Goal: Task Accomplishment & Management: Use online tool/utility

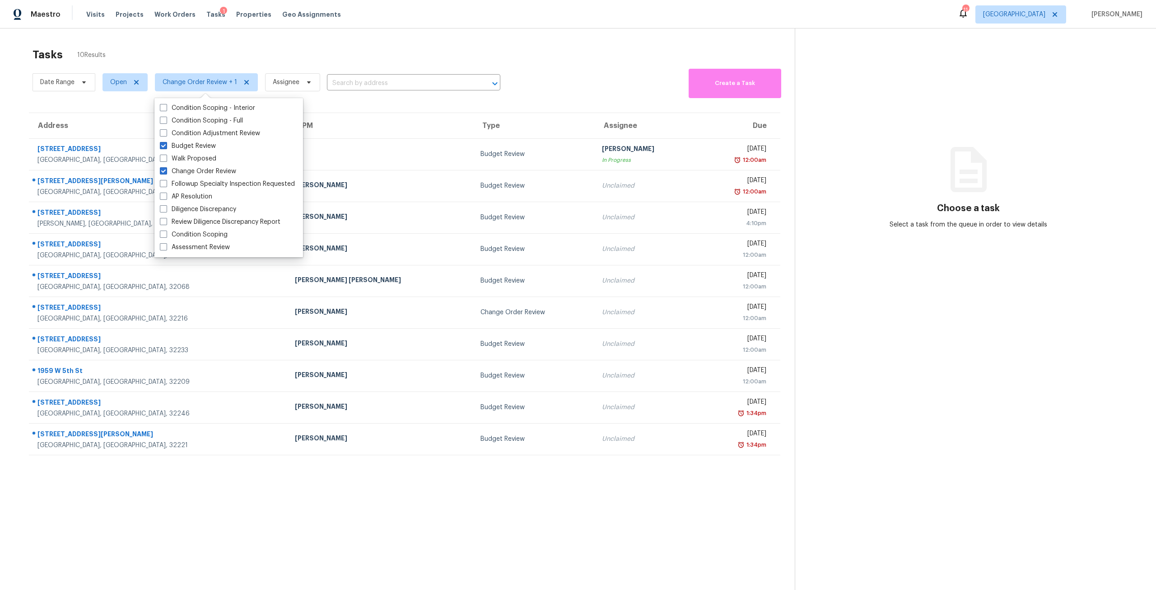
click at [431, 9] on div "Maestro Visits Projects Work Orders Tasks 1 Properties Geo Assignments 11 Jacks…" at bounding box center [578, 14] width 1156 height 28
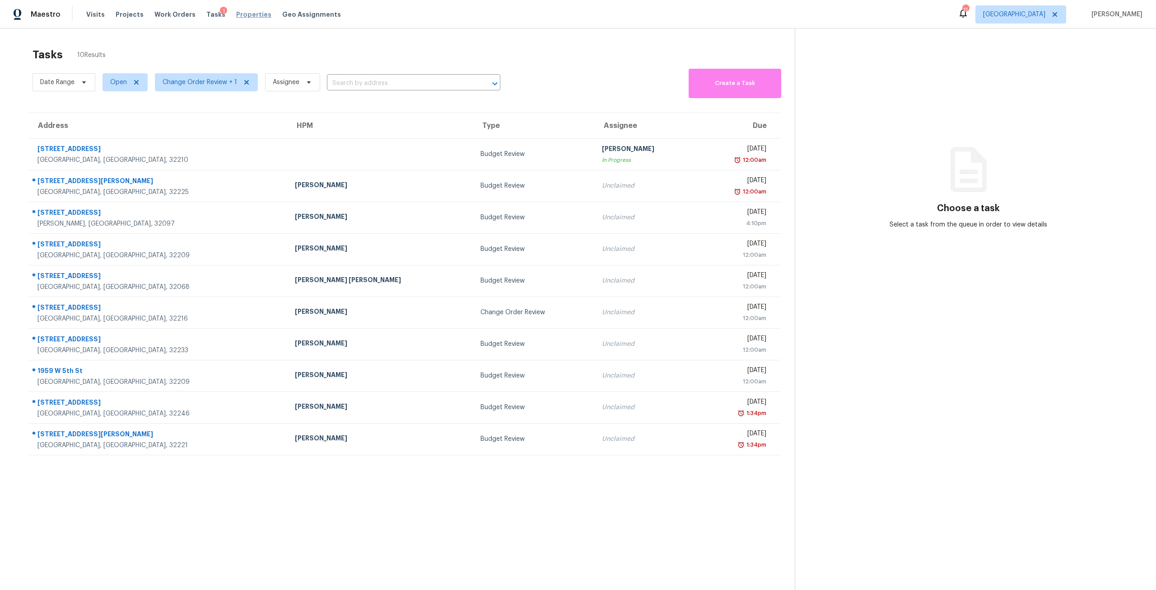
click at [246, 11] on span "Properties" at bounding box center [253, 14] width 35 height 9
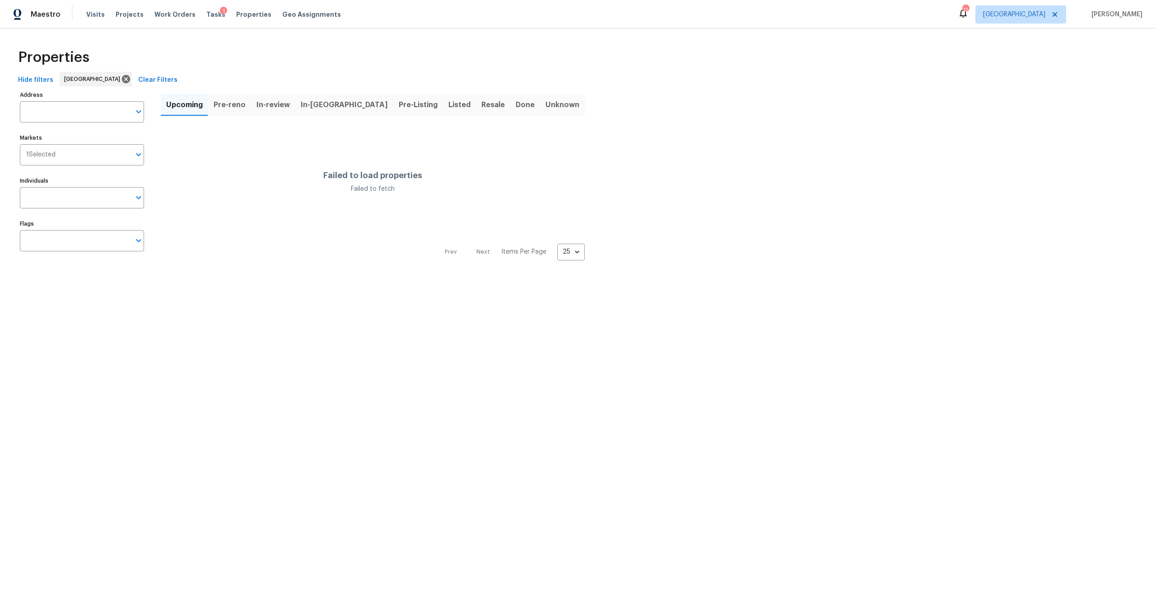
click at [393, 111] on button "Pre-Listing" at bounding box center [418, 104] width 50 height 23
click at [316, 104] on span "In-reno" at bounding box center [344, 104] width 87 height 13
click at [178, 78] on div "Hide filters Jacksonville Clear Filters" at bounding box center [578, 80] width 1128 height 17
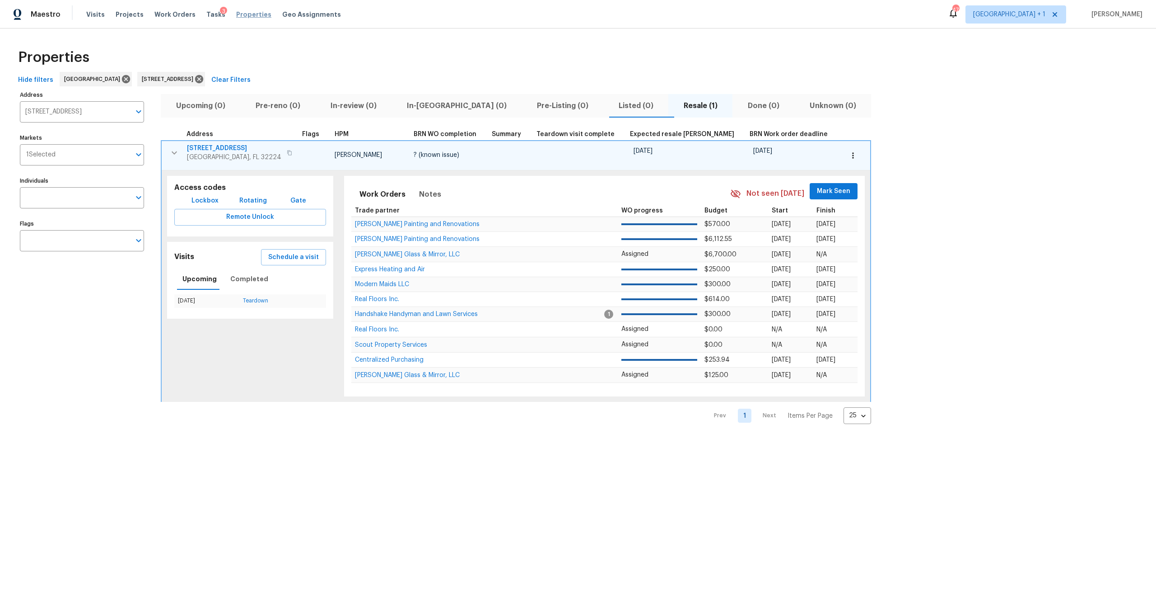
click at [249, 11] on span "Properties" at bounding box center [253, 14] width 35 height 9
click at [203, 80] on icon at bounding box center [199, 79] width 8 height 8
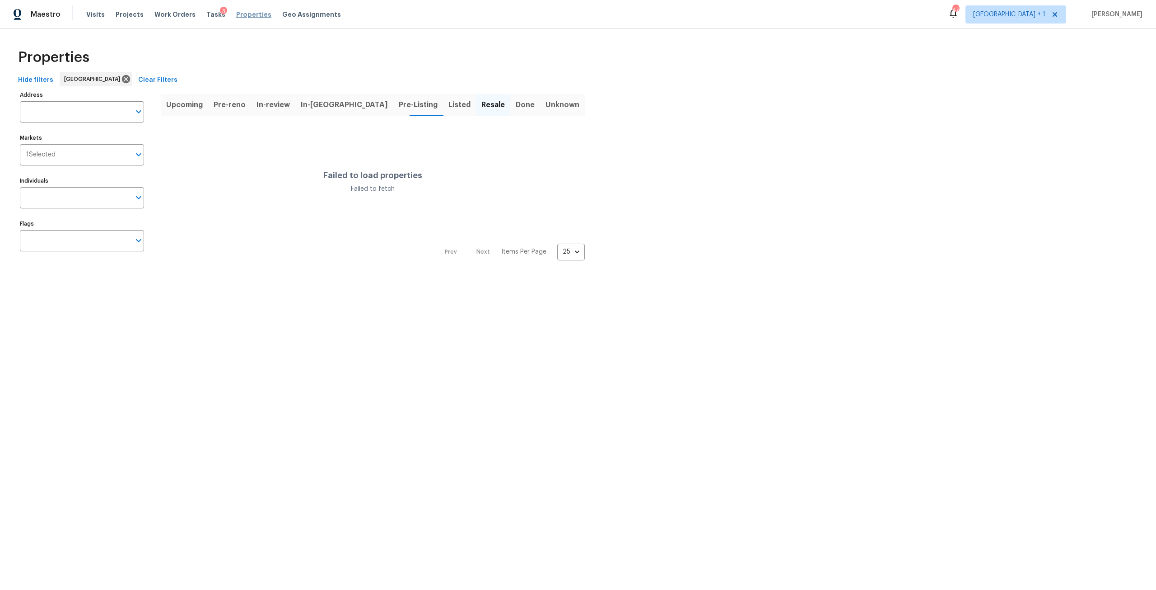
click at [249, 17] on span "Properties" at bounding box center [253, 14] width 35 height 9
click at [399, 107] on span "Pre-Listing" at bounding box center [418, 104] width 39 height 13
click at [283, 108] on span "In-review" at bounding box center [273, 104] width 33 height 13
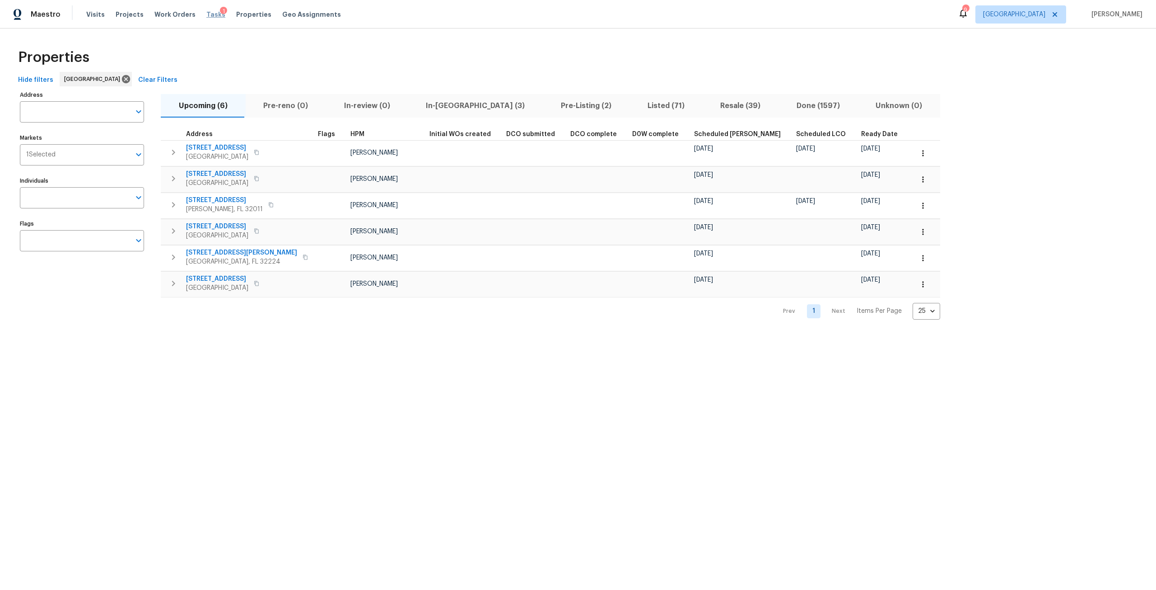
click at [206, 12] on span "Tasks" at bounding box center [215, 14] width 19 height 6
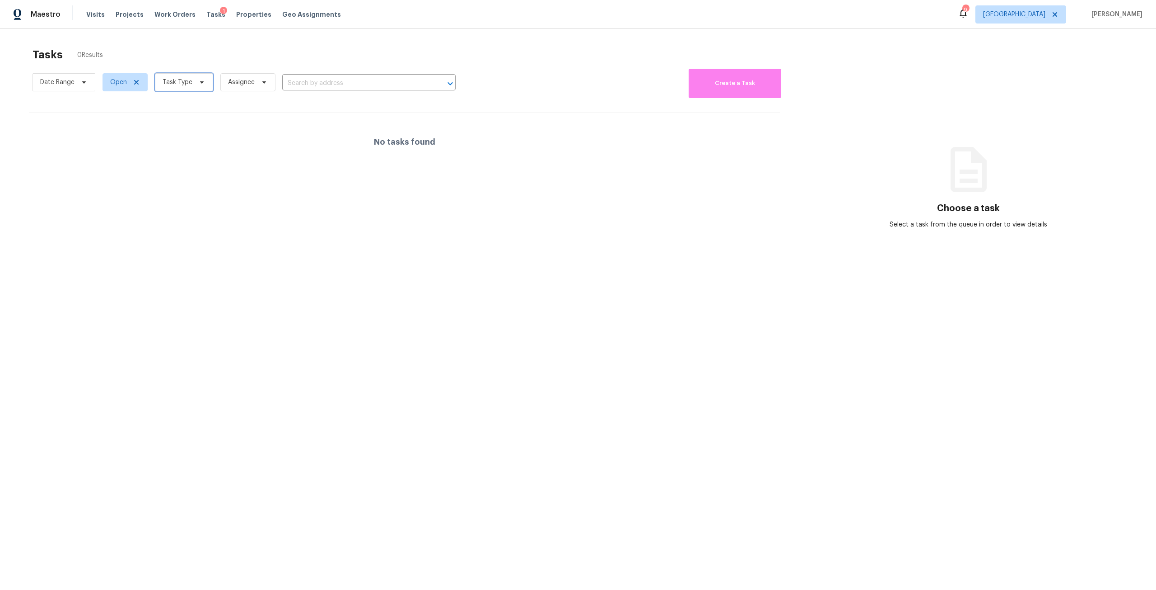
click at [191, 80] on span "Task Type" at bounding box center [178, 82] width 30 height 9
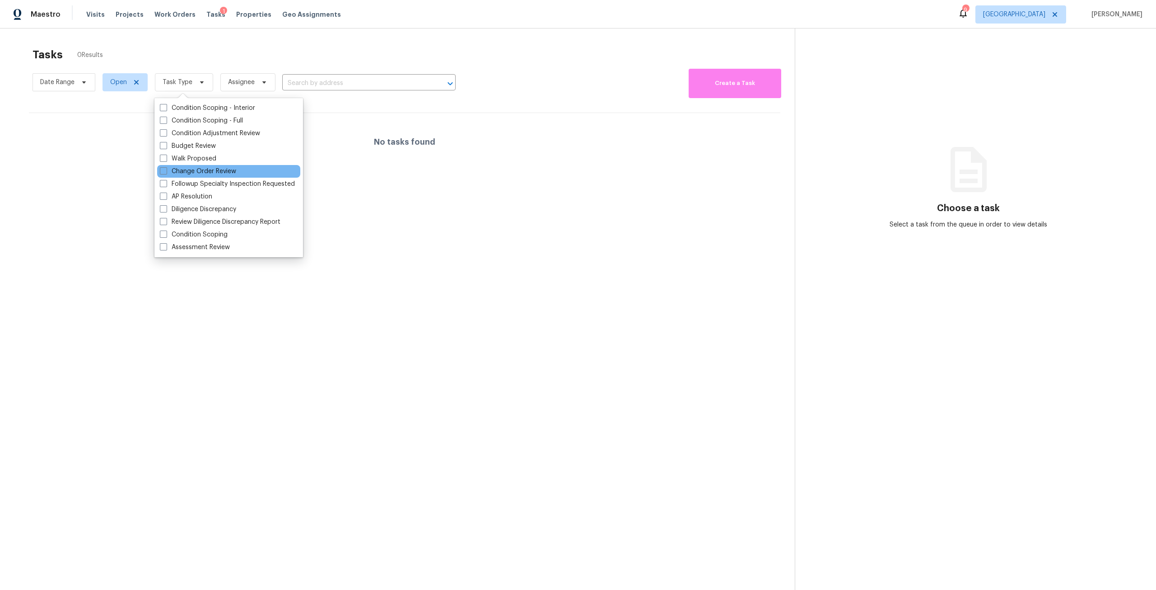
click at [197, 176] on div "Change Order Review" at bounding box center [228, 171] width 143 height 13
click at [199, 172] on label "Change Order Review" at bounding box center [198, 171] width 76 height 9
click at [166, 172] on input "Change Order Review" at bounding box center [163, 170] width 6 height 6
checkbox input "true"
click at [209, 141] on label "Budget Review" at bounding box center [188, 145] width 56 height 9
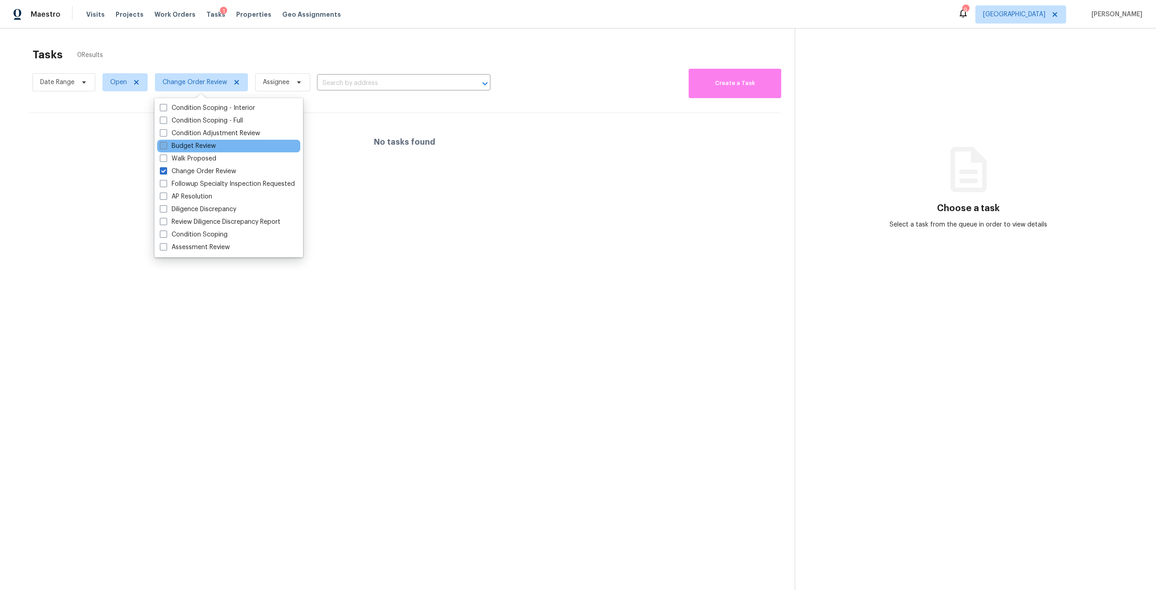
click at [166, 141] on input "Budget Review" at bounding box center [163, 144] width 6 height 6
checkbox input "true"
click at [246, 44] on div "Tasks 0 Results" at bounding box center [414, 54] width 763 height 23
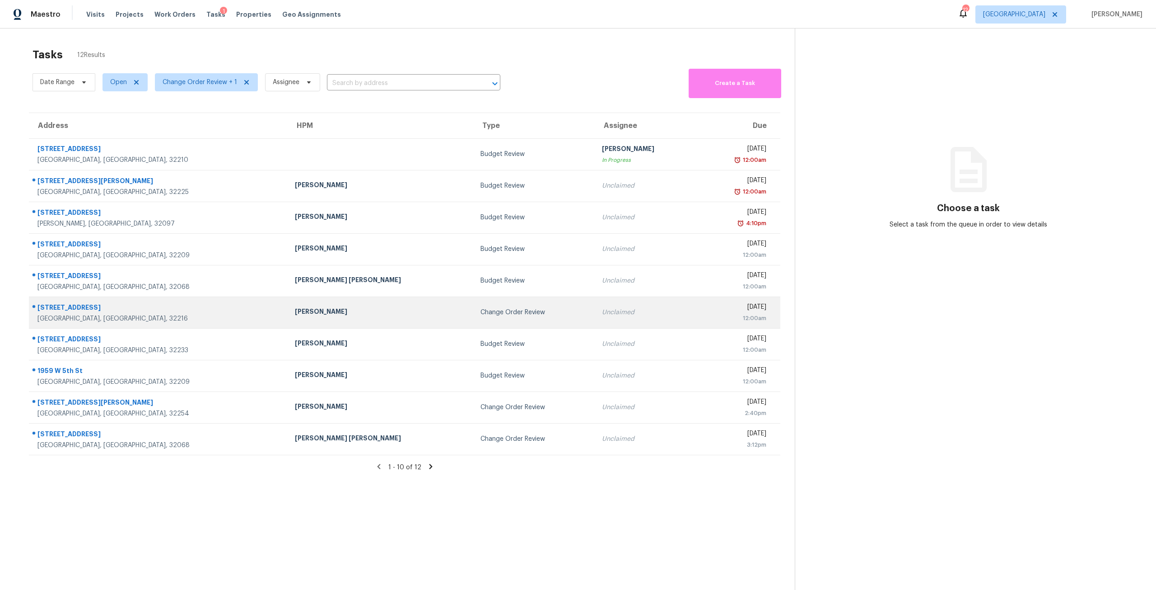
click at [602, 312] on div "Unclaimed" at bounding box center [646, 312] width 89 height 9
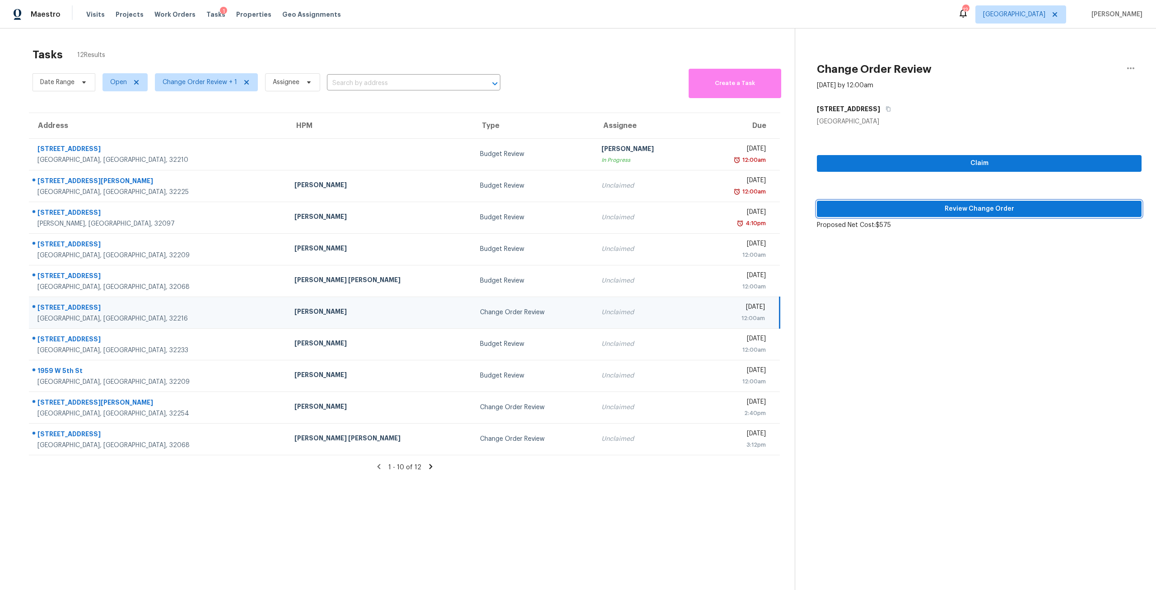
click at [959, 208] on span "Review Change Order" at bounding box center [979, 208] width 310 height 11
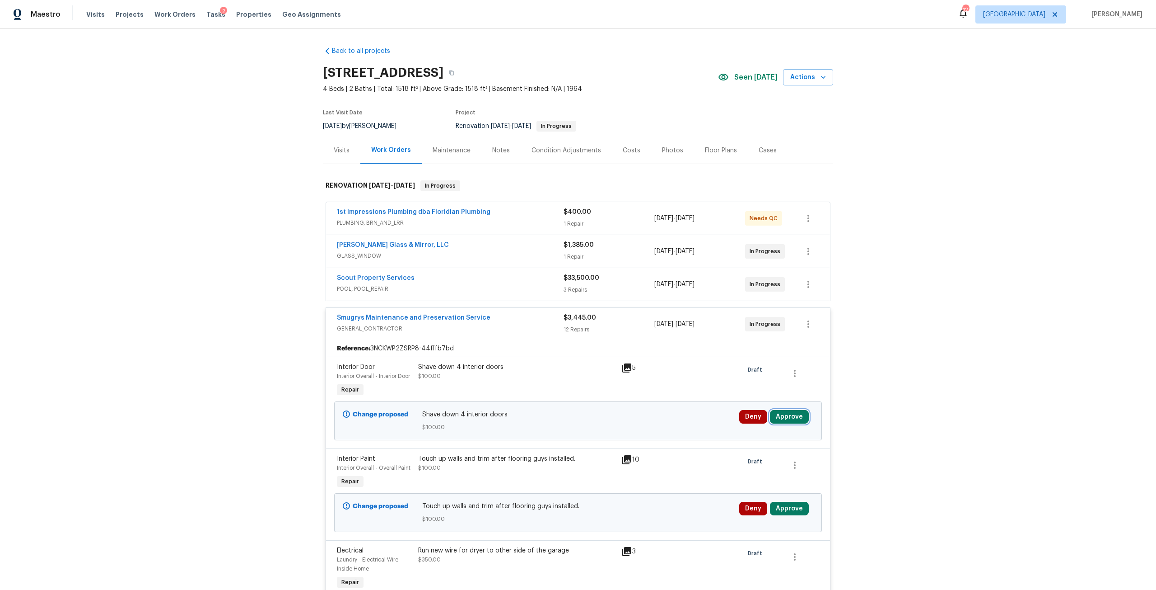
drag, startPoint x: 773, startPoint y: 412, endPoint x: 768, endPoint y: 408, distance: 6.5
click at [773, 412] on button "Approve" at bounding box center [789, 417] width 39 height 14
click at [763, 387] on span "Approve" at bounding box center [760, 387] width 25 height 7
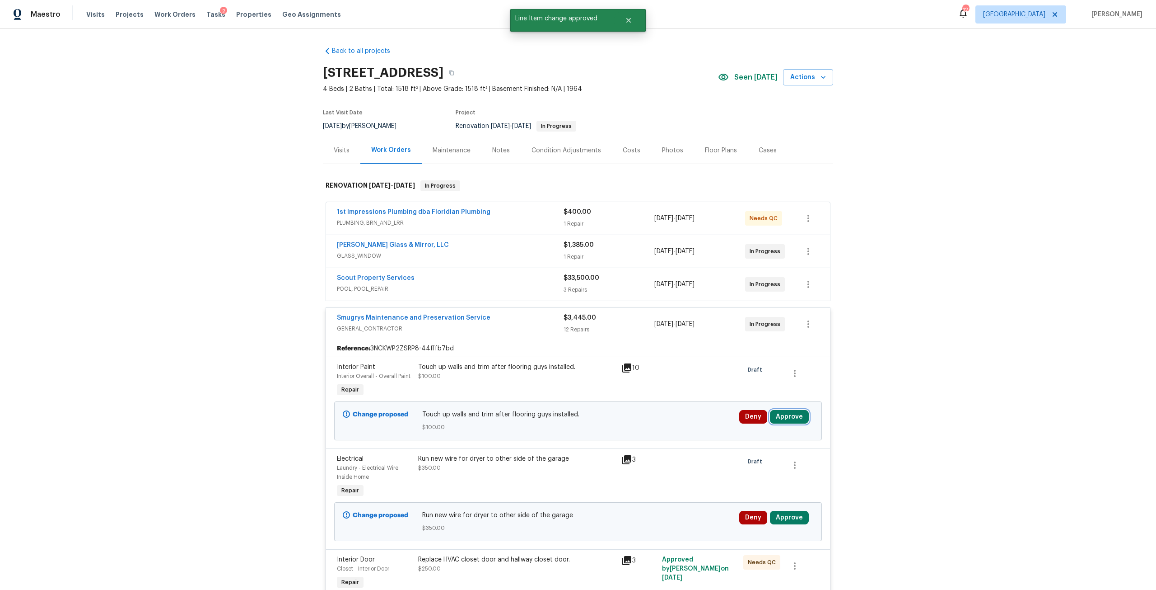
click at [790, 417] on button "Approve" at bounding box center [789, 417] width 39 height 14
click at [759, 391] on button "Approve" at bounding box center [760, 387] width 54 height 18
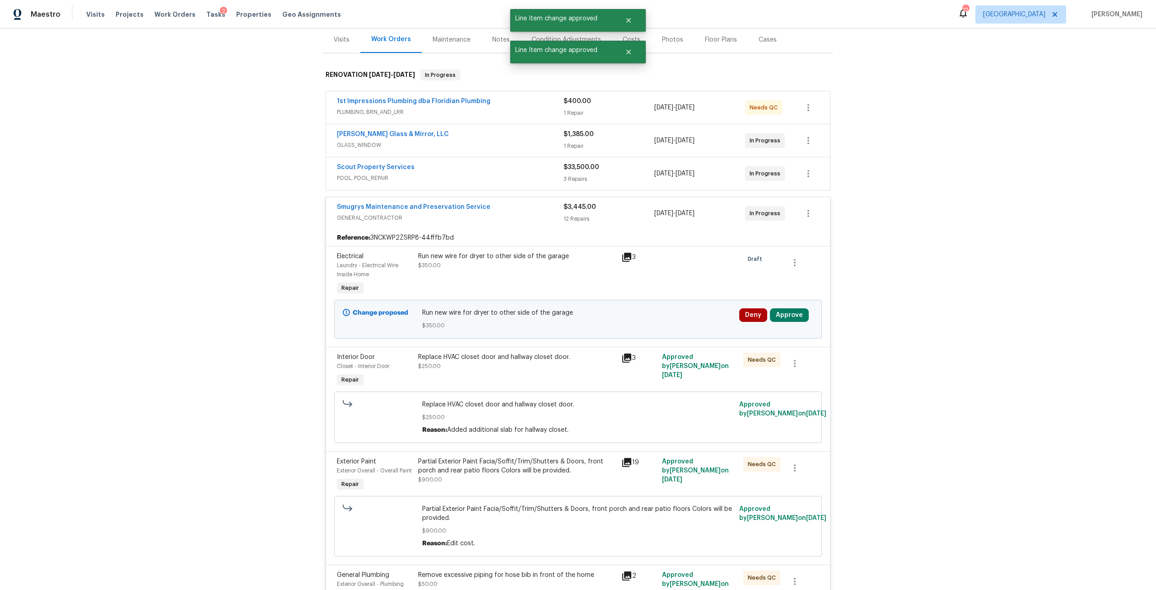
scroll to position [136, 0]
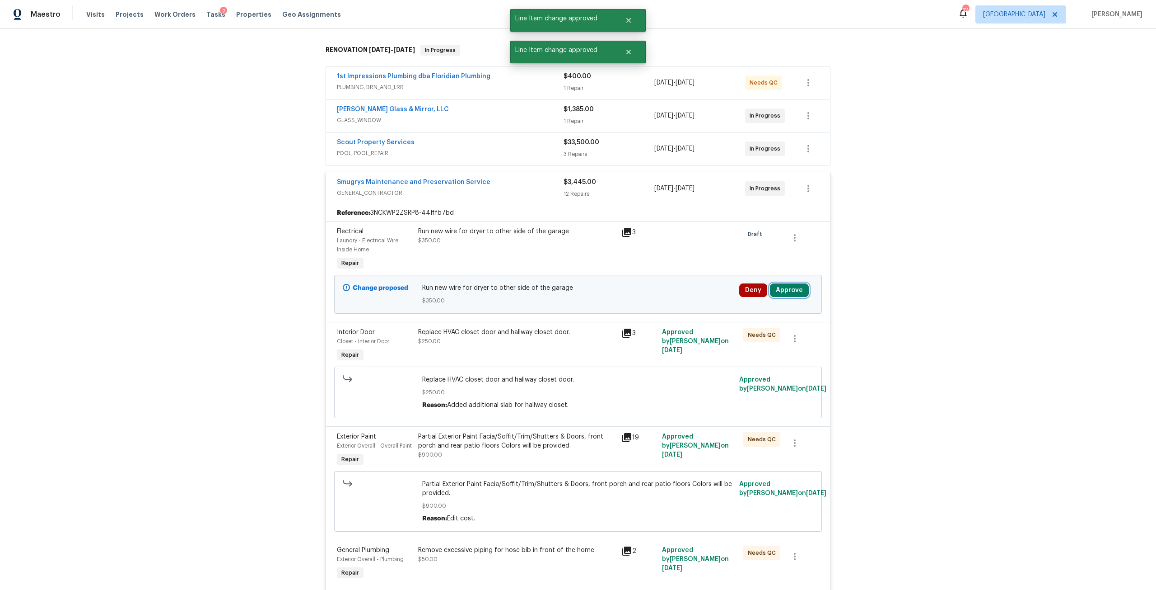
click at [787, 286] on button "Approve" at bounding box center [789, 290] width 39 height 14
click at [674, 300] on button "Approve" at bounding box center [657, 298] width 54 height 18
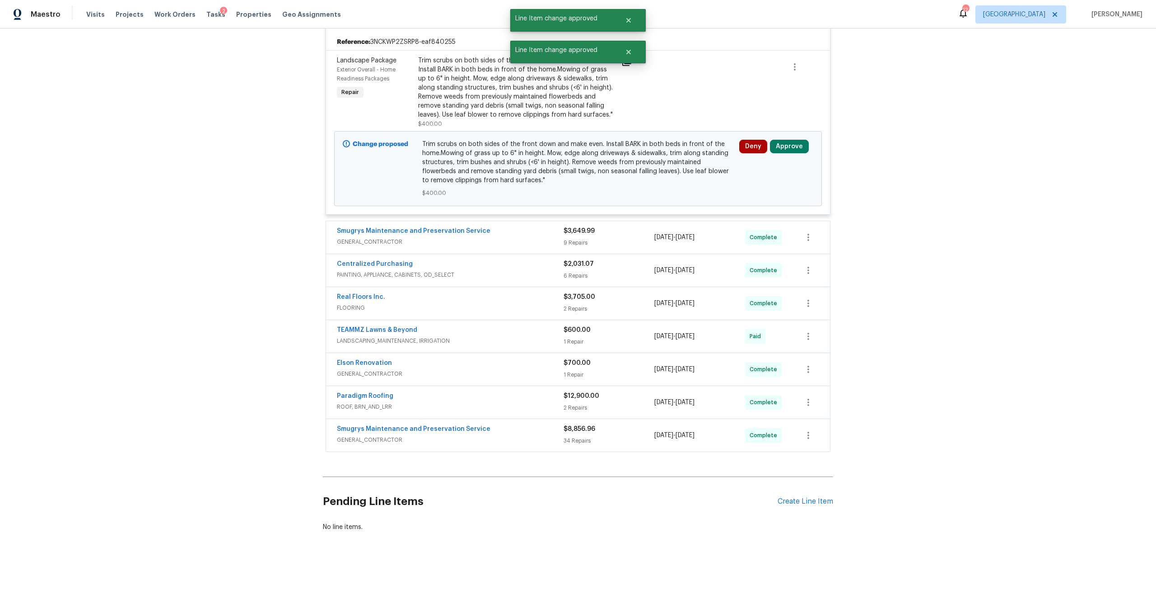
scroll to position [1781, 0]
click at [800, 139] on button "Approve" at bounding box center [789, 146] width 39 height 14
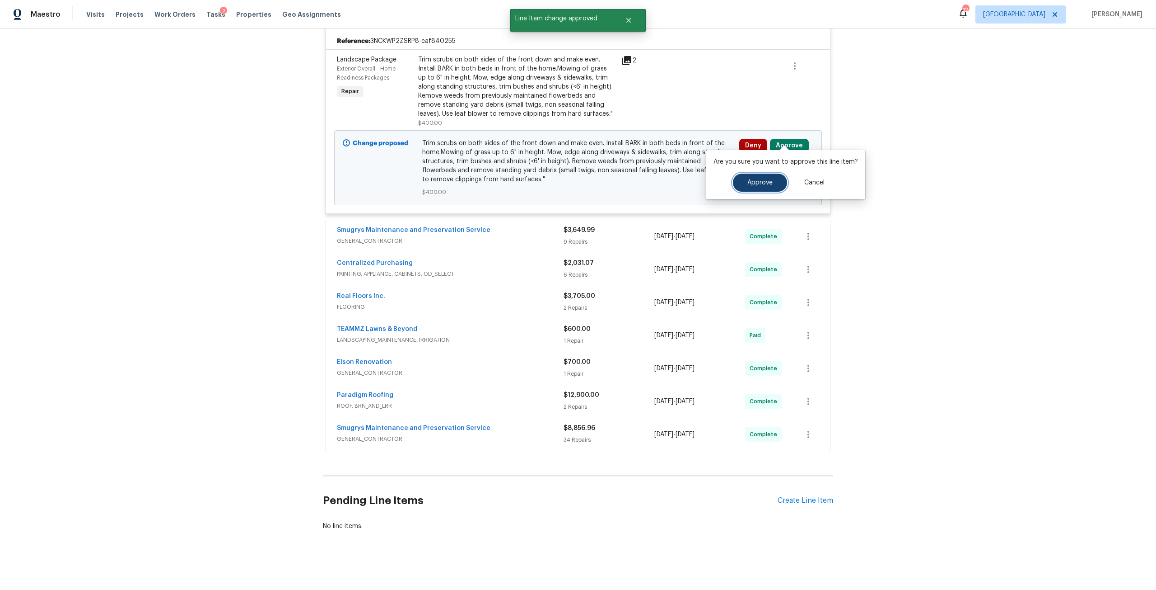
click at [748, 183] on span "Approve" at bounding box center [760, 182] width 25 height 7
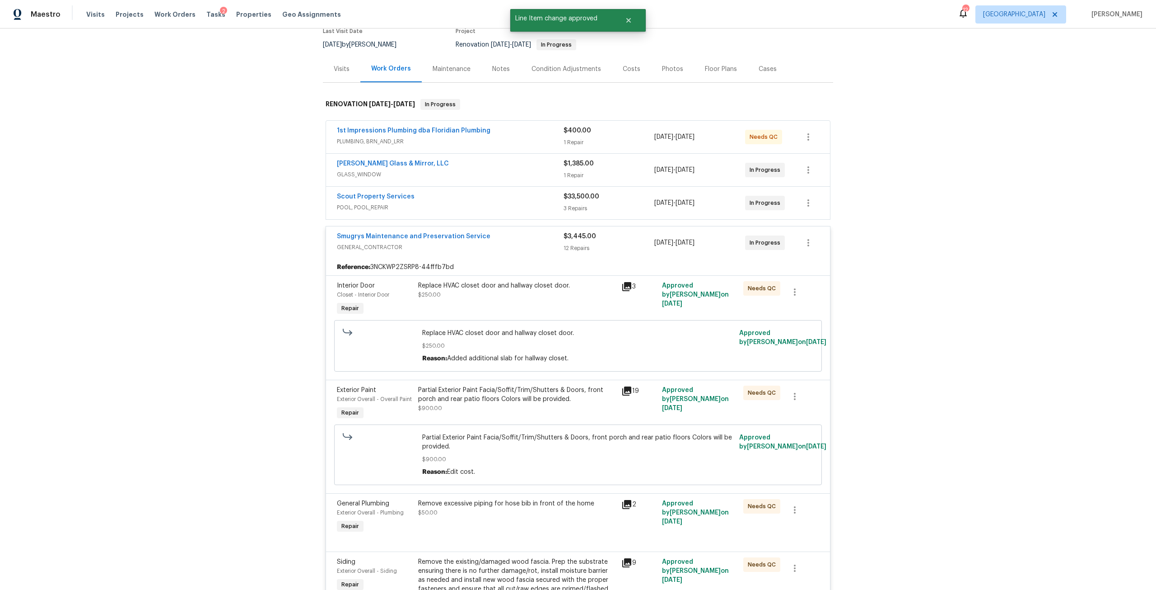
scroll to position [0, 0]
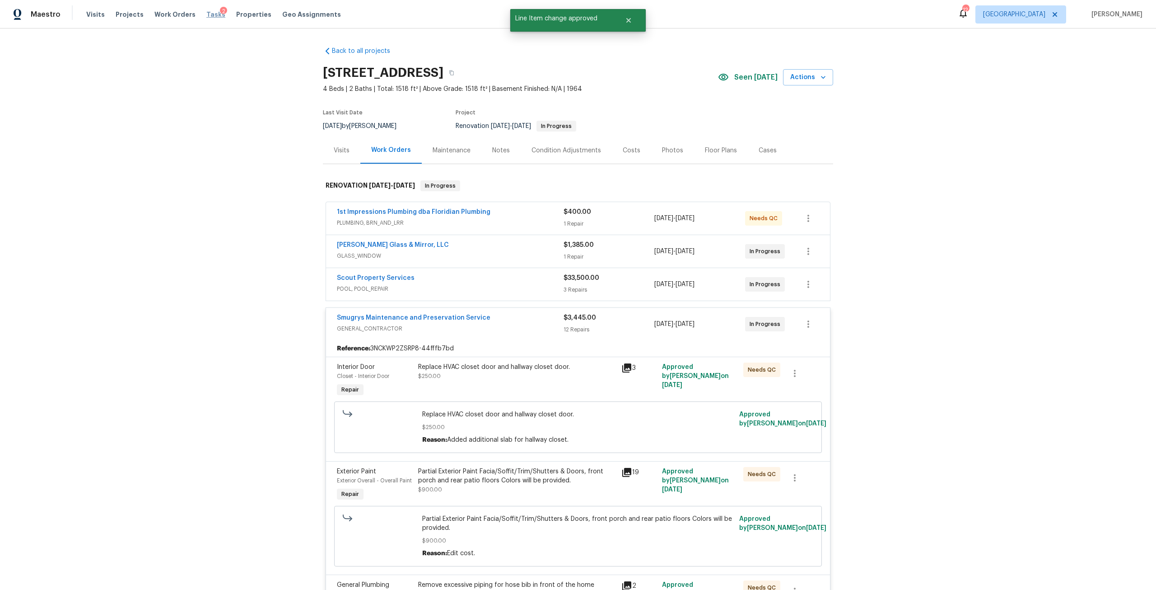
click at [206, 14] on span "Tasks" at bounding box center [215, 14] width 19 height 6
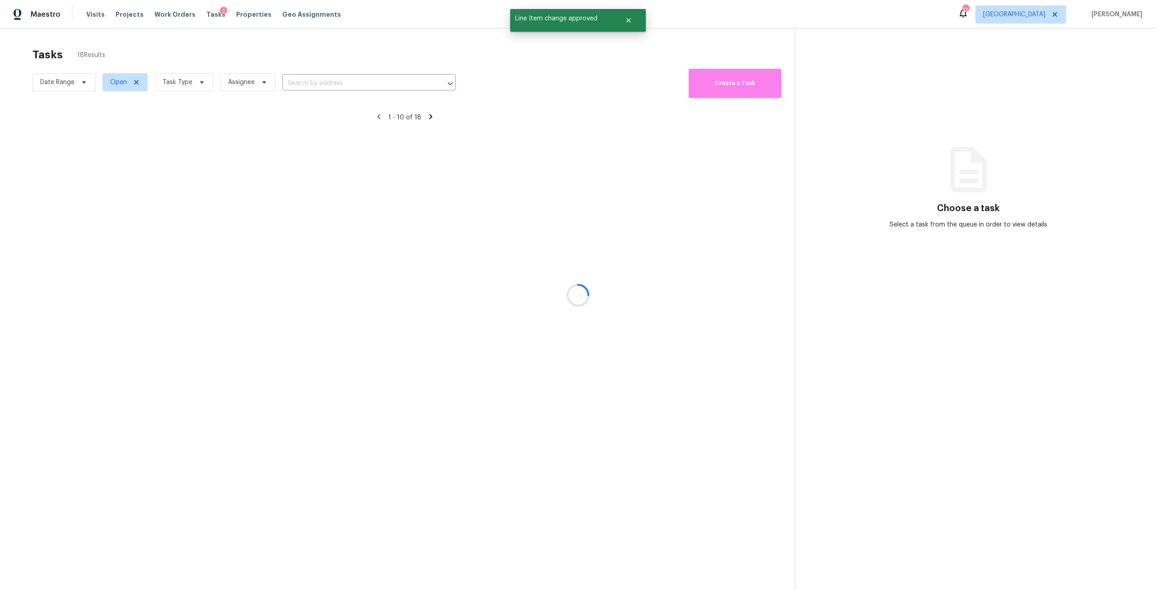
click at [193, 89] on div at bounding box center [578, 295] width 1156 height 590
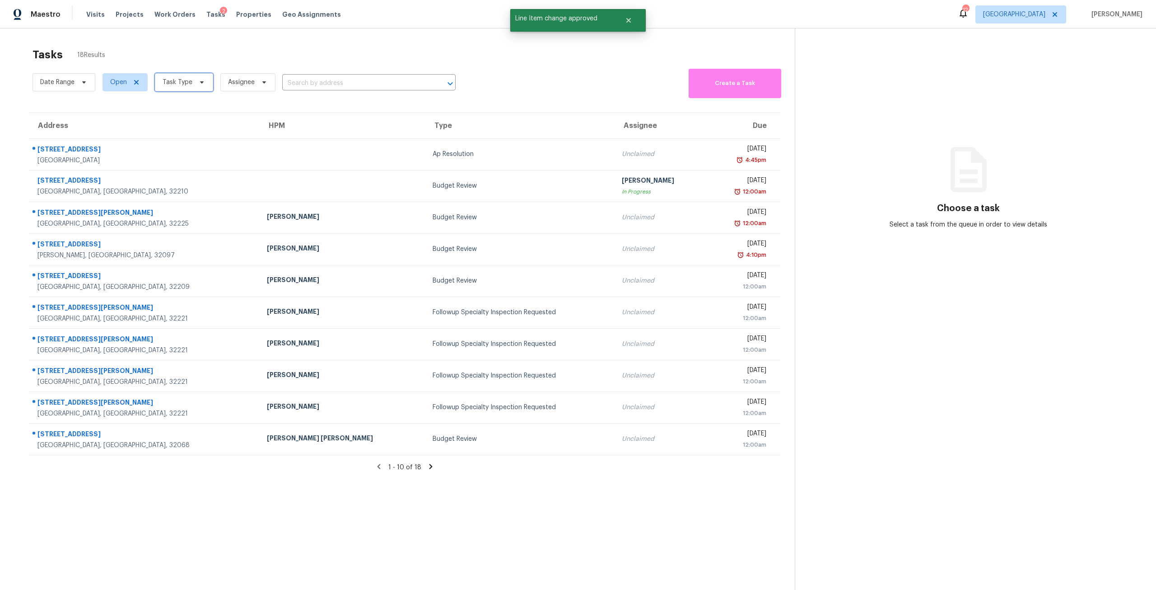
click at [198, 85] on icon at bounding box center [201, 82] width 7 height 7
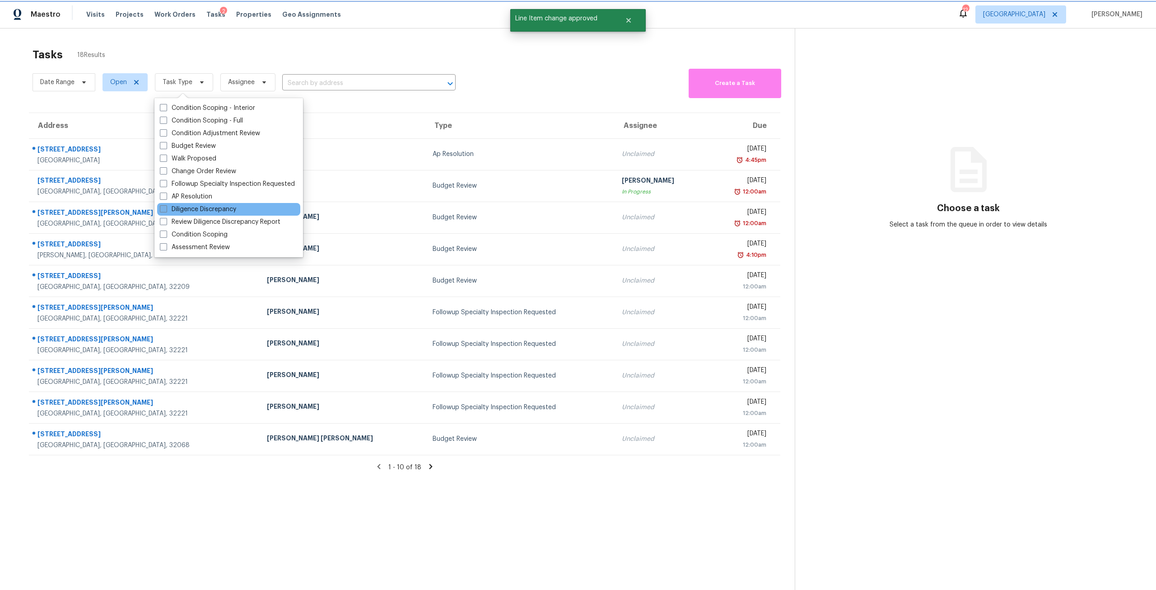
click at [210, 209] on label "Diligence Discrepancy" at bounding box center [198, 209] width 76 height 9
click at [166, 209] on input "Diligence Discrepancy" at bounding box center [163, 208] width 6 height 6
checkbox input "true"
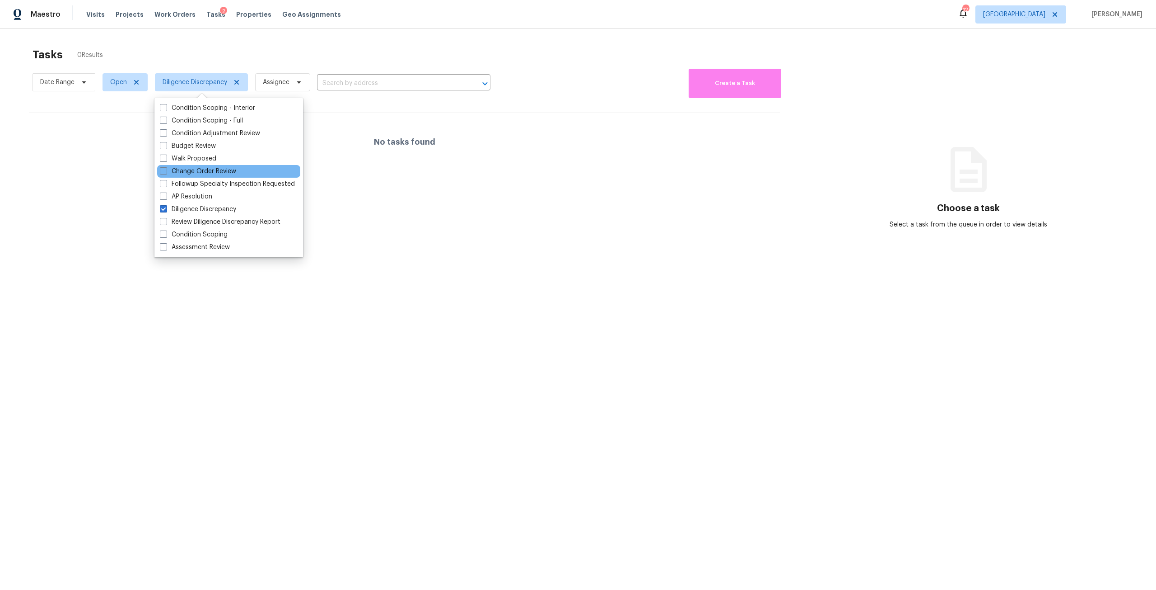
click at [203, 166] on div "Change Order Review" at bounding box center [228, 171] width 143 height 13
click at [203, 167] on label "Change Order Review" at bounding box center [198, 171] width 76 height 9
click at [166, 167] on input "Change Order Review" at bounding box center [163, 170] width 6 height 6
checkbox input "true"
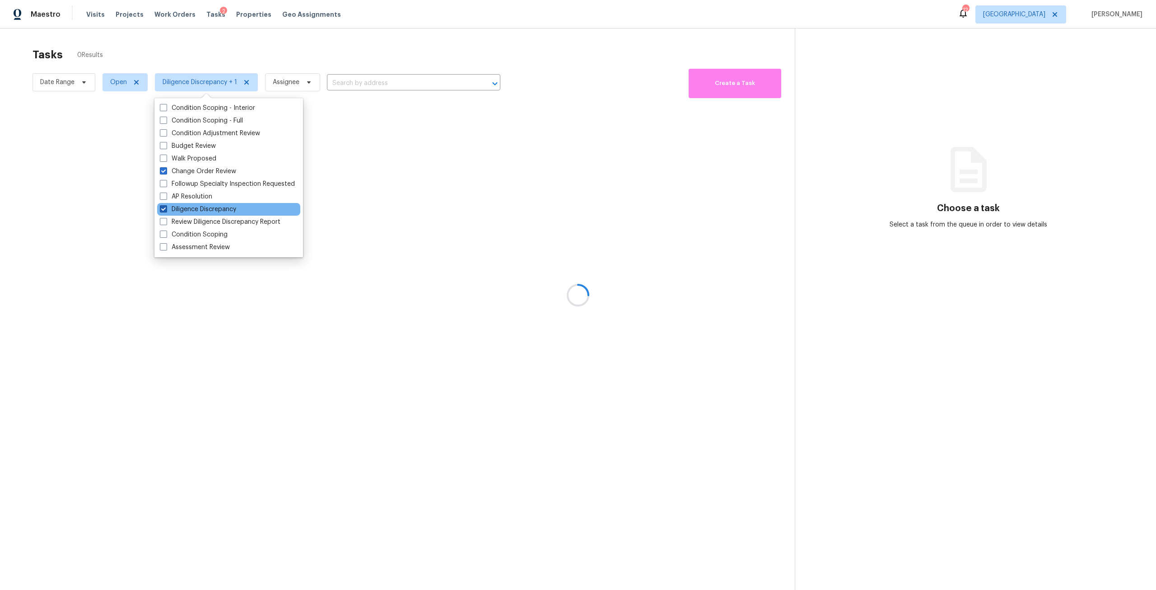
click at [206, 211] on label "Diligence Discrepancy" at bounding box center [198, 209] width 76 height 9
click at [166, 211] on input "Diligence Discrepancy" at bounding box center [163, 208] width 6 height 6
checkbox input "false"
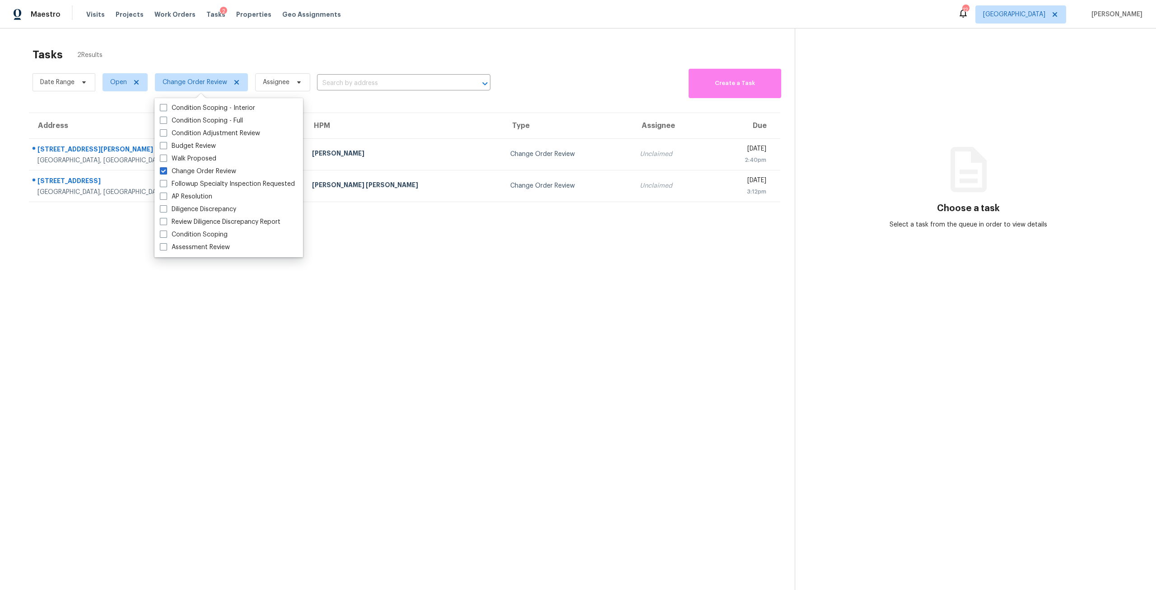
click at [230, 57] on div "Tasks 2 Results" at bounding box center [414, 54] width 763 height 23
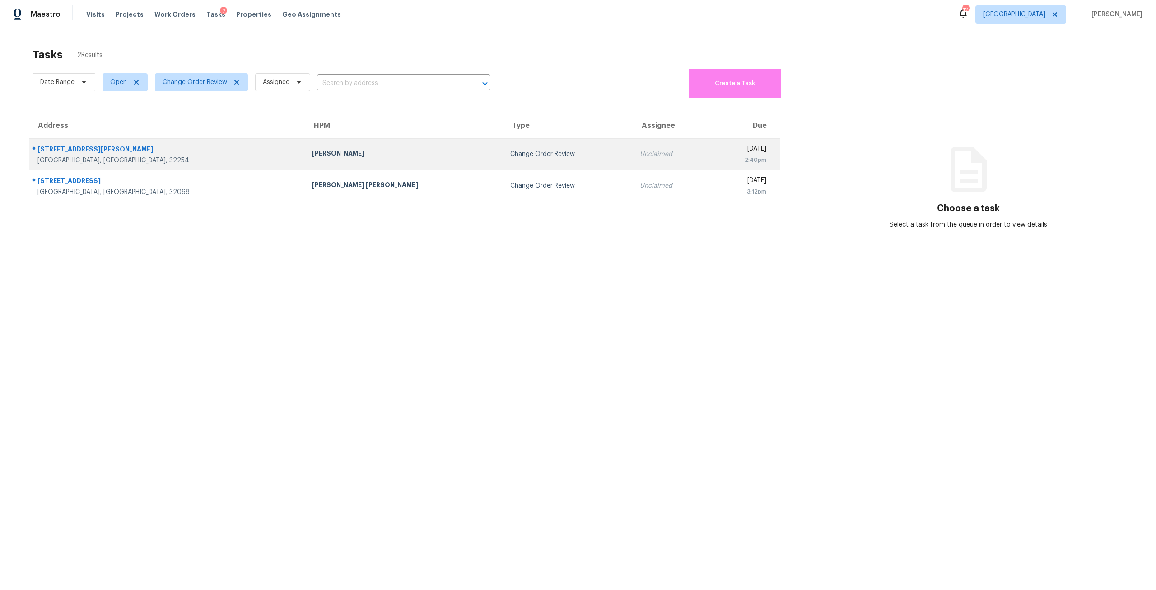
click at [510, 154] on div "Change Order Review" at bounding box center [567, 154] width 115 height 9
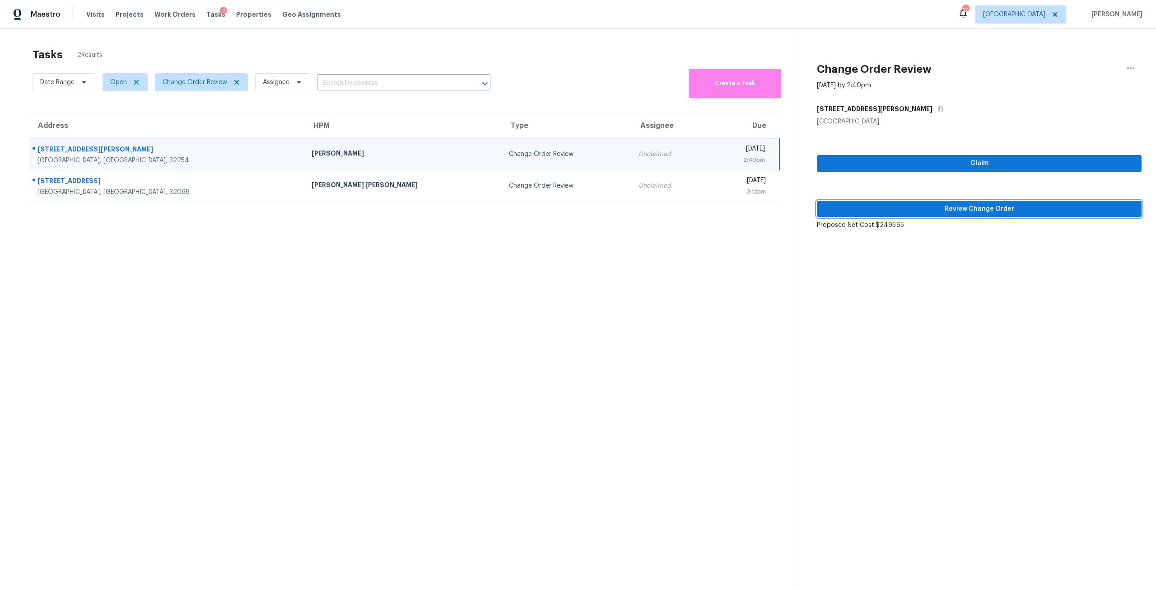
click at [912, 202] on button "Review Change Order" at bounding box center [979, 209] width 325 height 17
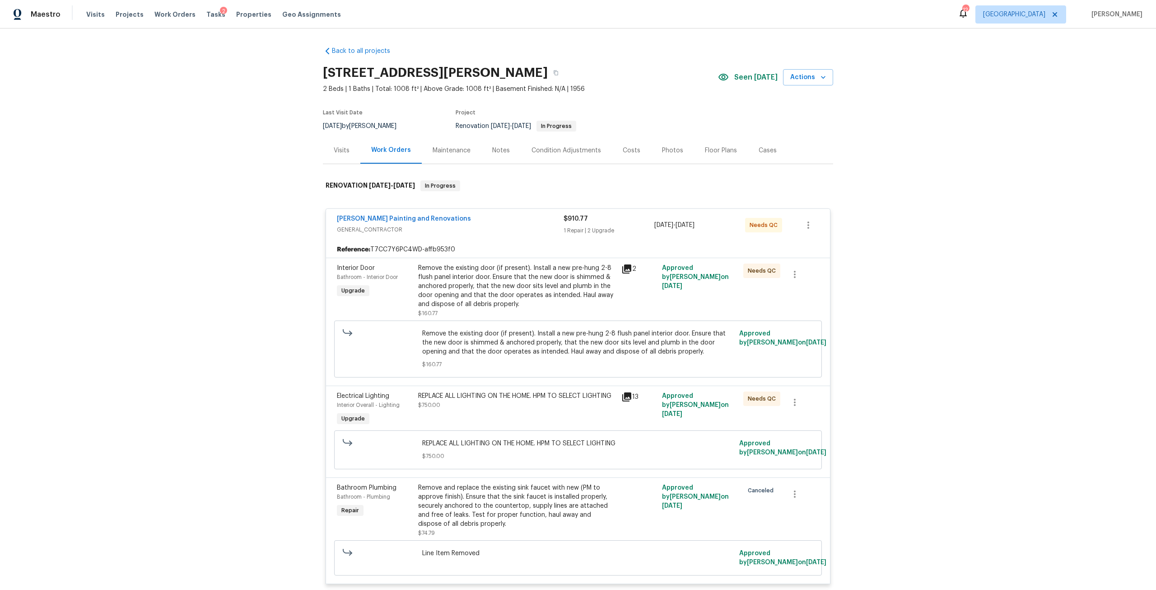
scroll to position [361, 0]
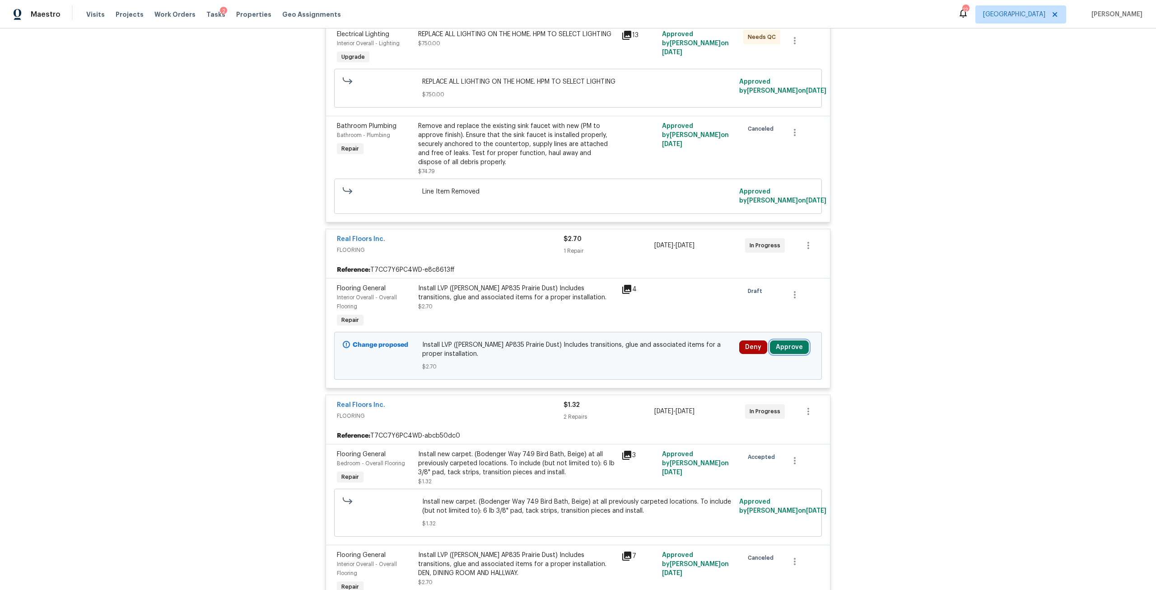
click at [786, 350] on button "Approve" at bounding box center [789, 347] width 39 height 14
click at [671, 354] on button "Approve" at bounding box center [657, 355] width 54 height 18
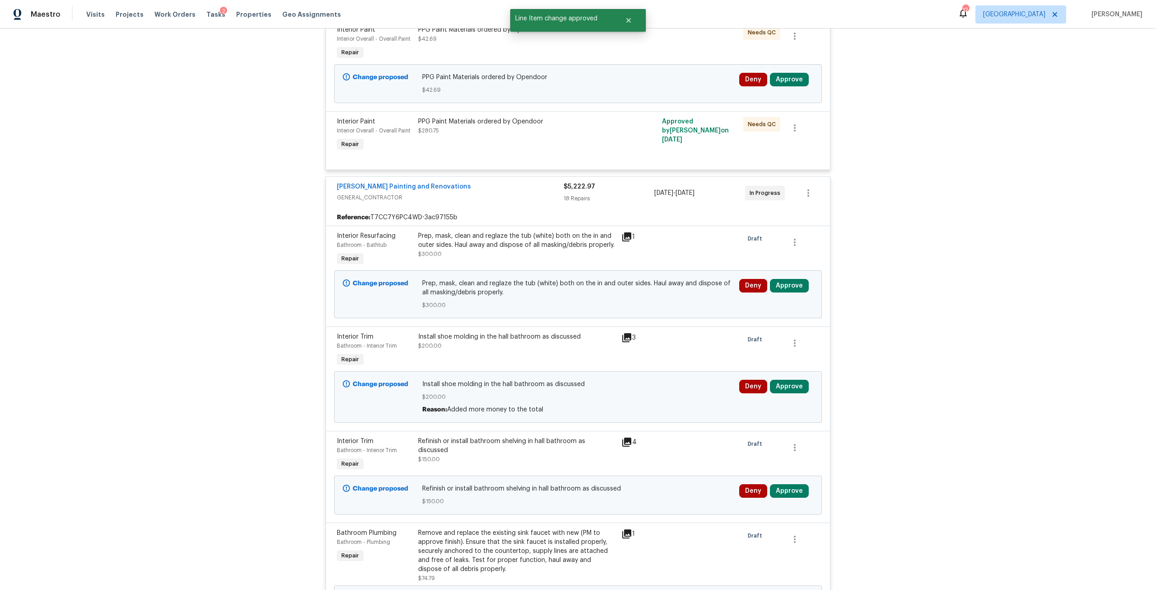
scroll to position [1310, 0]
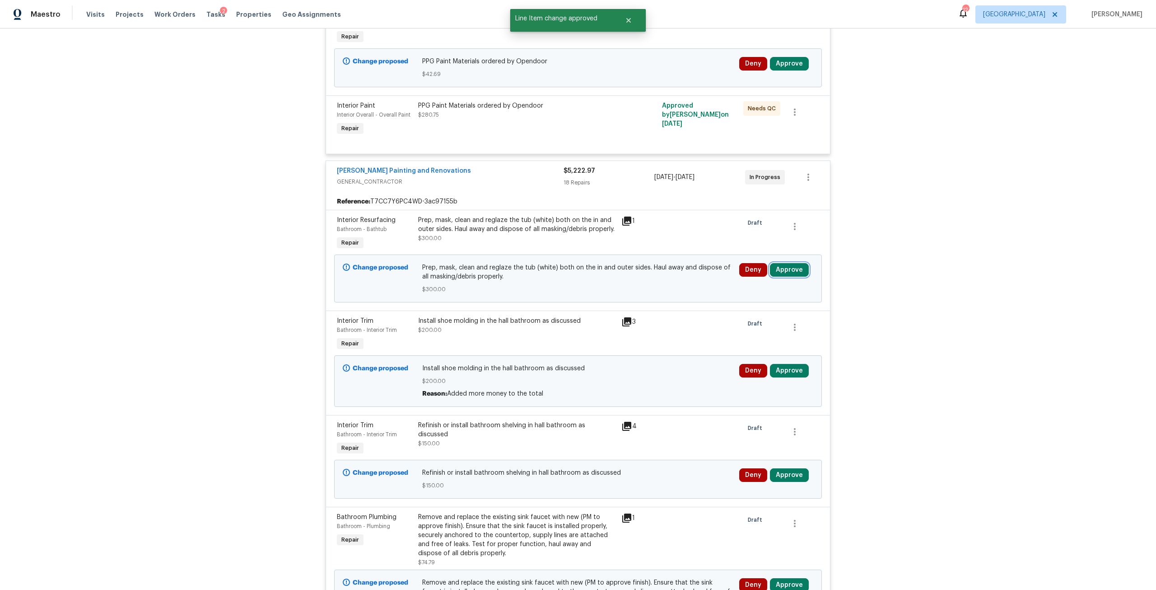
click at [791, 270] on button "Approve" at bounding box center [789, 270] width 39 height 14
click at [668, 282] on button "Approve" at bounding box center [657, 278] width 54 height 18
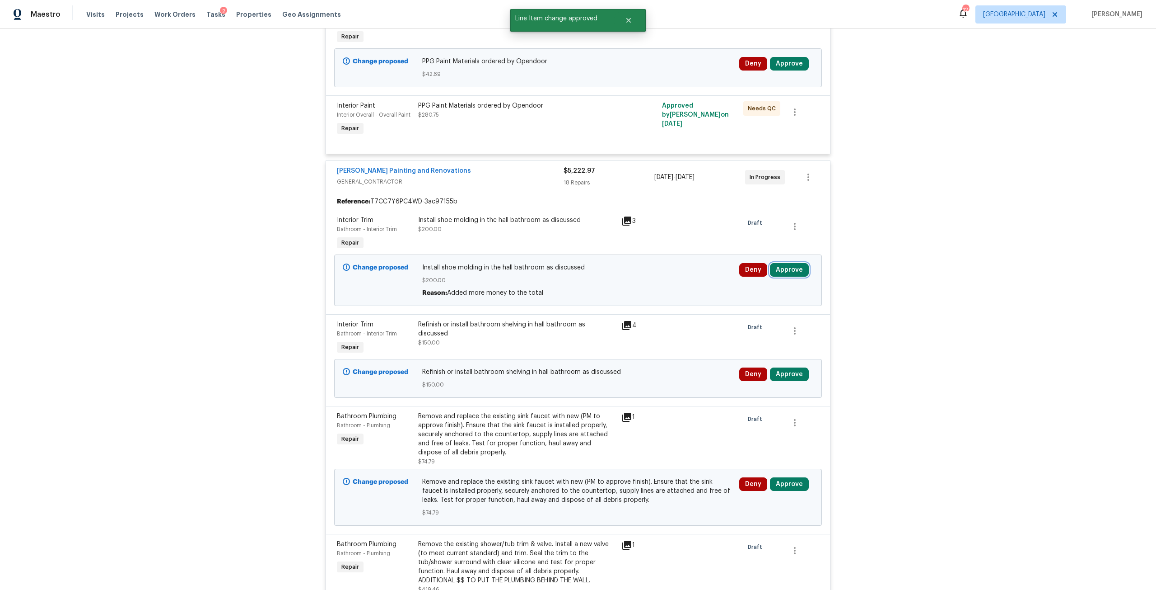
click at [782, 276] on button "Approve" at bounding box center [789, 270] width 39 height 14
click at [678, 274] on button "Approve" at bounding box center [657, 278] width 54 height 18
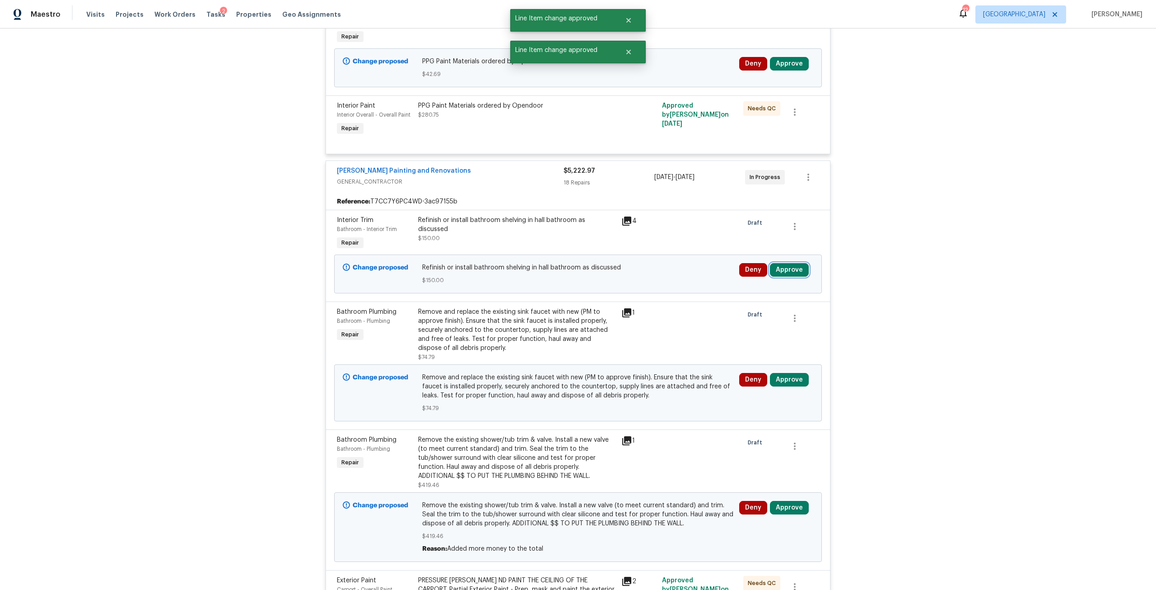
click at [784, 267] on button "Approve" at bounding box center [789, 270] width 39 height 14
click at [679, 281] on button "Approve" at bounding box center [657, 278] width 54 height 18
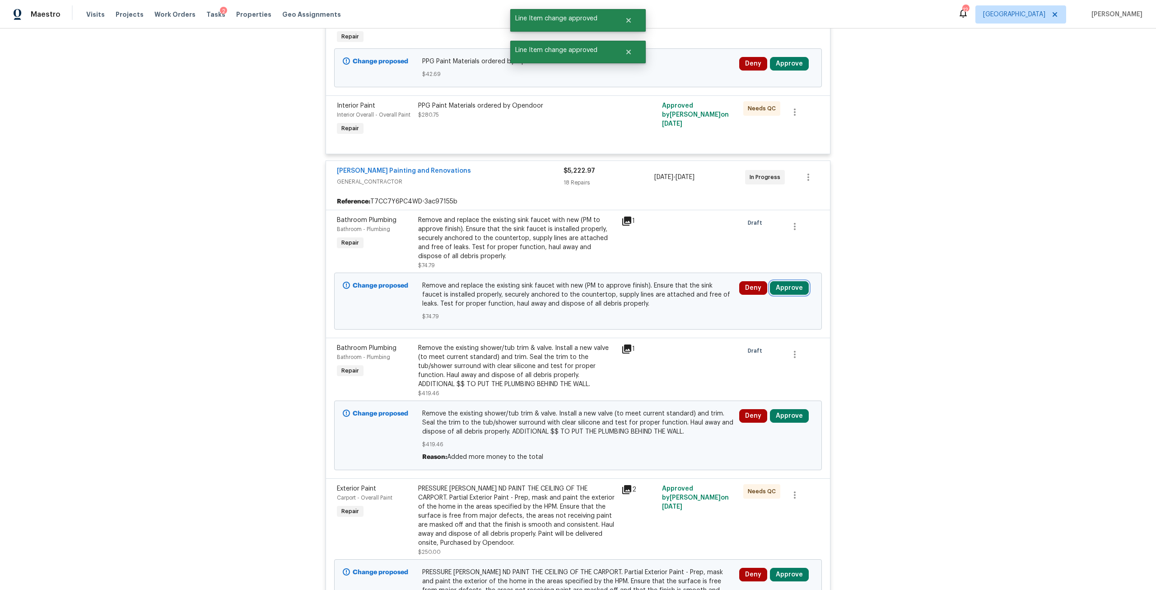
click at [787, 282] on button "Approve" at bounding box center [789, 288] width 39 height 14
click at [665, 293] on span "Approve" at bounding box center [656, 296] width 25 height 7
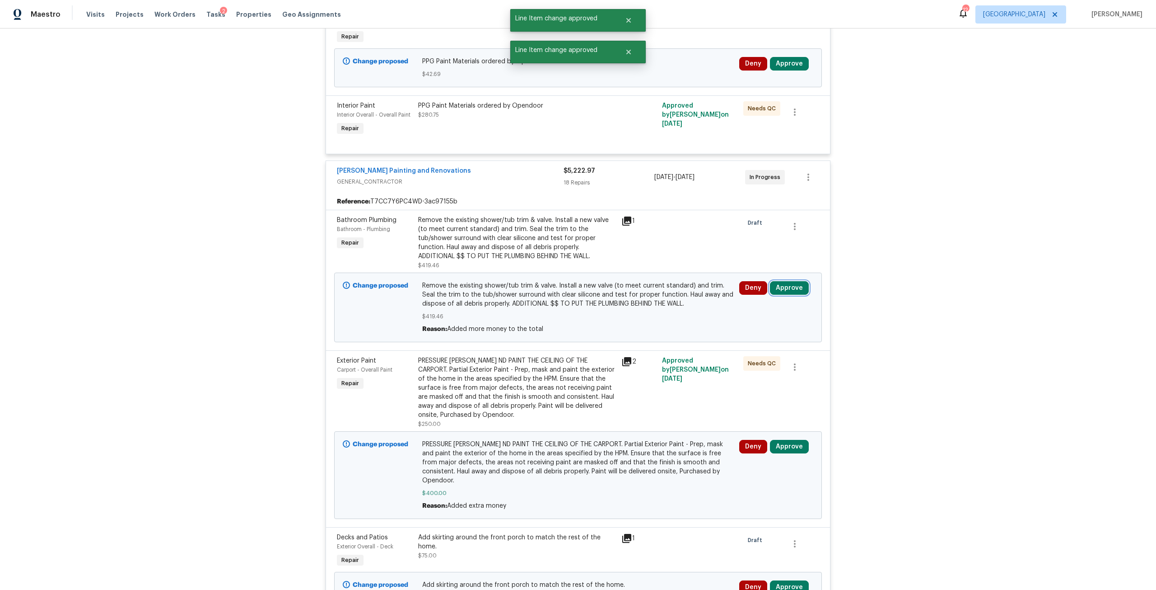
click at [784, 287] on button "Approve" at bounding box center [789, 288] width 39 height 14
click at [659, 294] on span "Approve" at bounding box center [656, 296] width 25 height 7
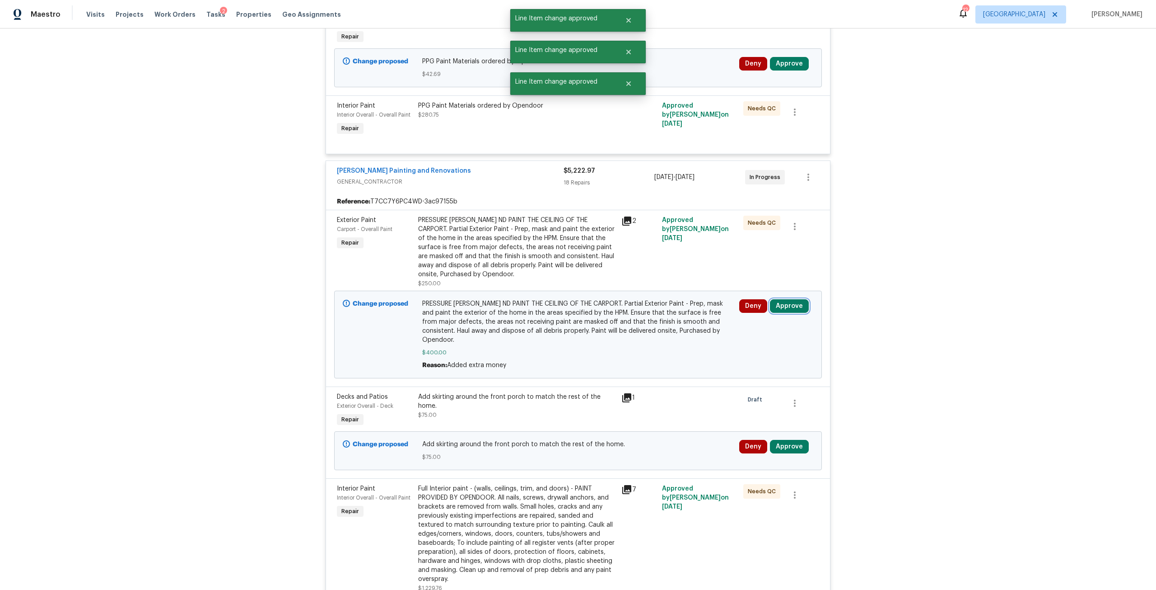
click at [772, 310] on button "Approve" at bounding box center [789, 306] width 39 height 14
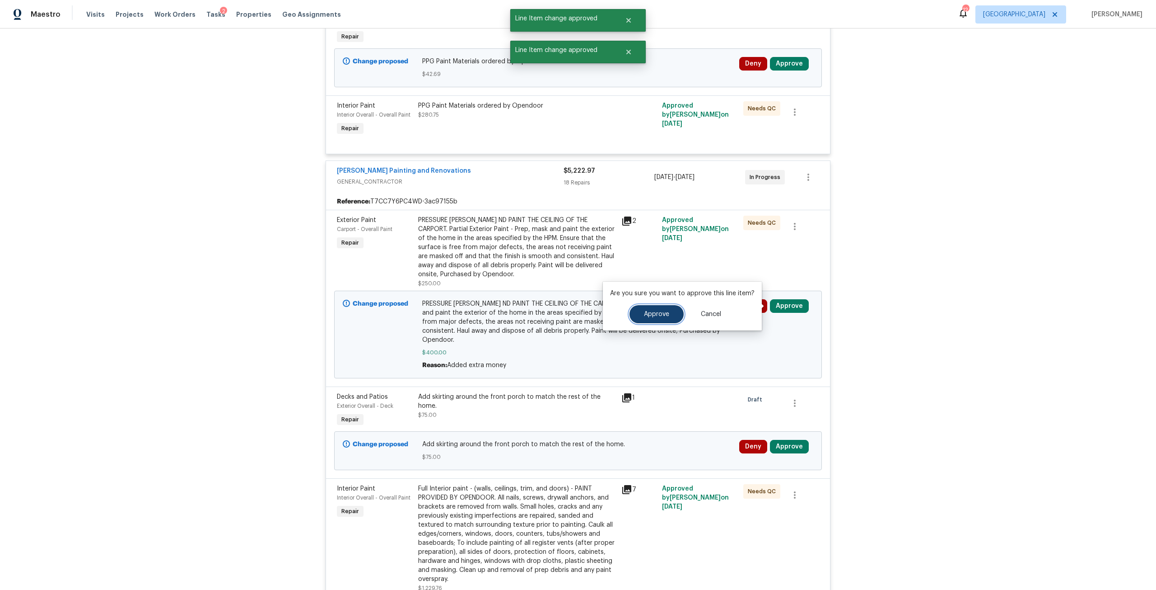
click at [676, 312] on button "Approve" at bounding box center [657, 314] width 54 height 18
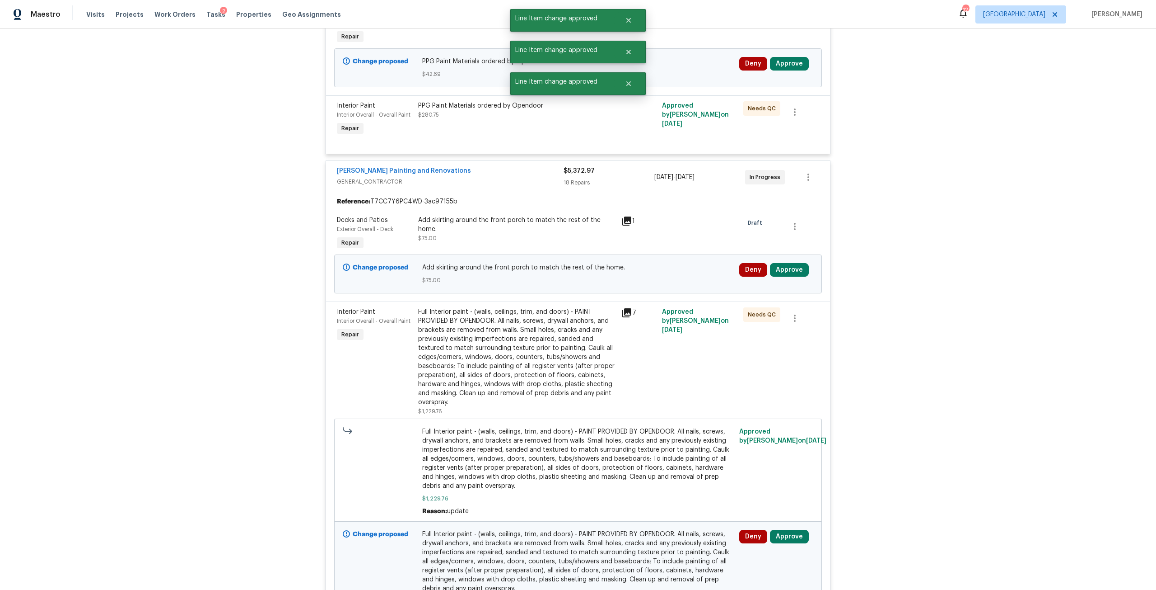
click at [786, 260] on div "Change proposed Add skirting around the front porch to match the rest of the ho…" at bounding box center [578, 273] width 488 height 39
click at [785, 266] on button "Approve" at bounding box center [789, 270] width 39 height 14
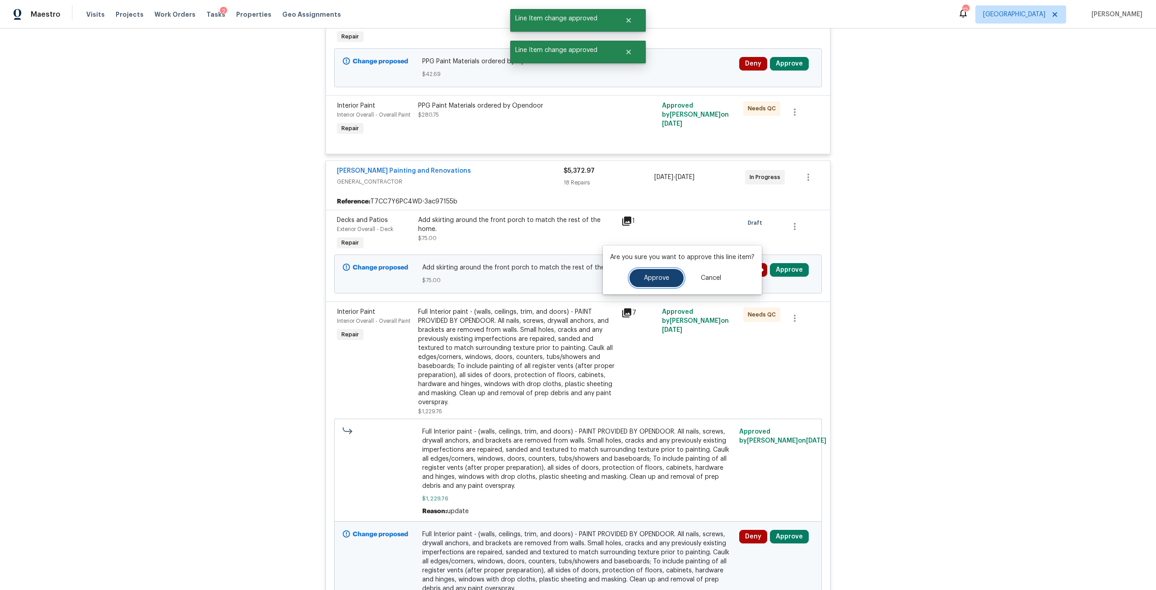
click at [664, 281] on span "Approve" at bounding box center [656, 278] width 25 height 7
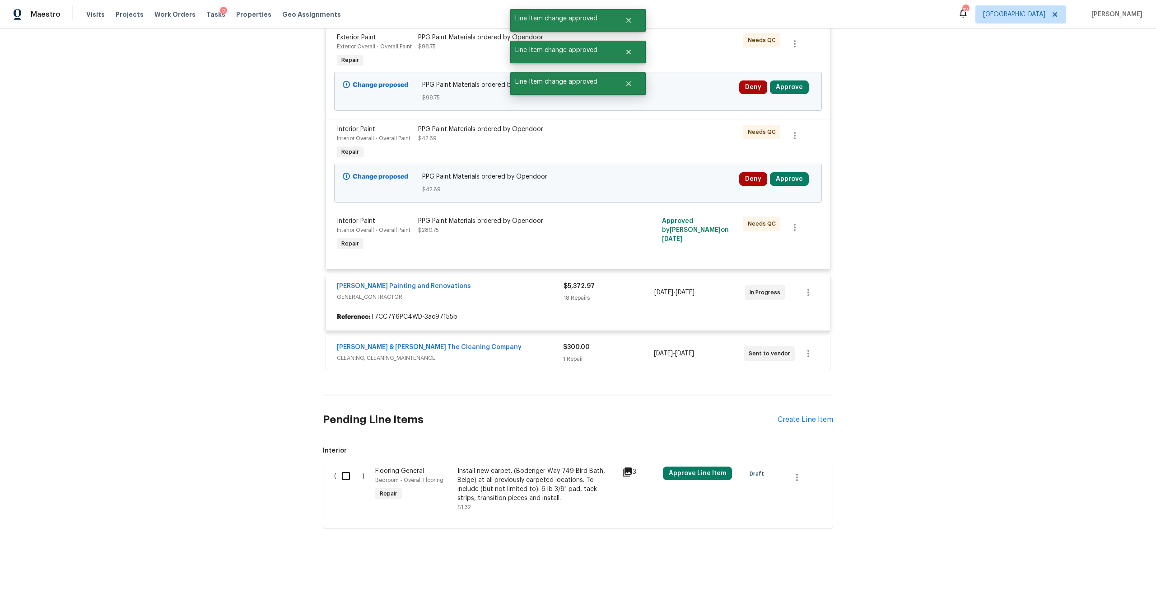
scroll to position [1581, 0]
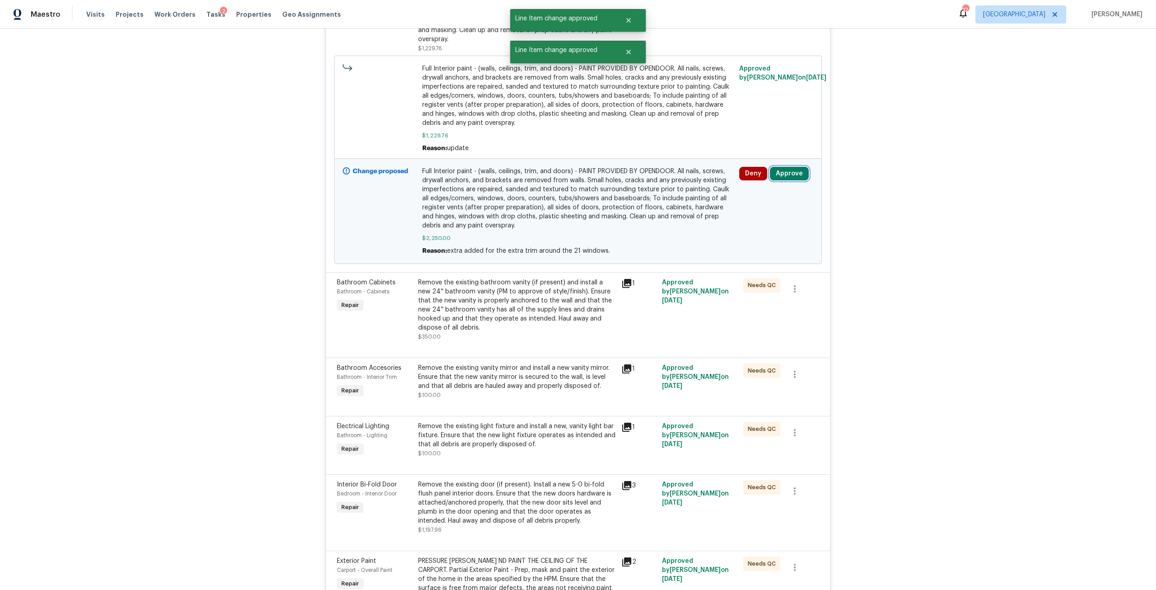
click at [785, 180] on button "Approve" at bounding box center [789, 174] width 39 height 14
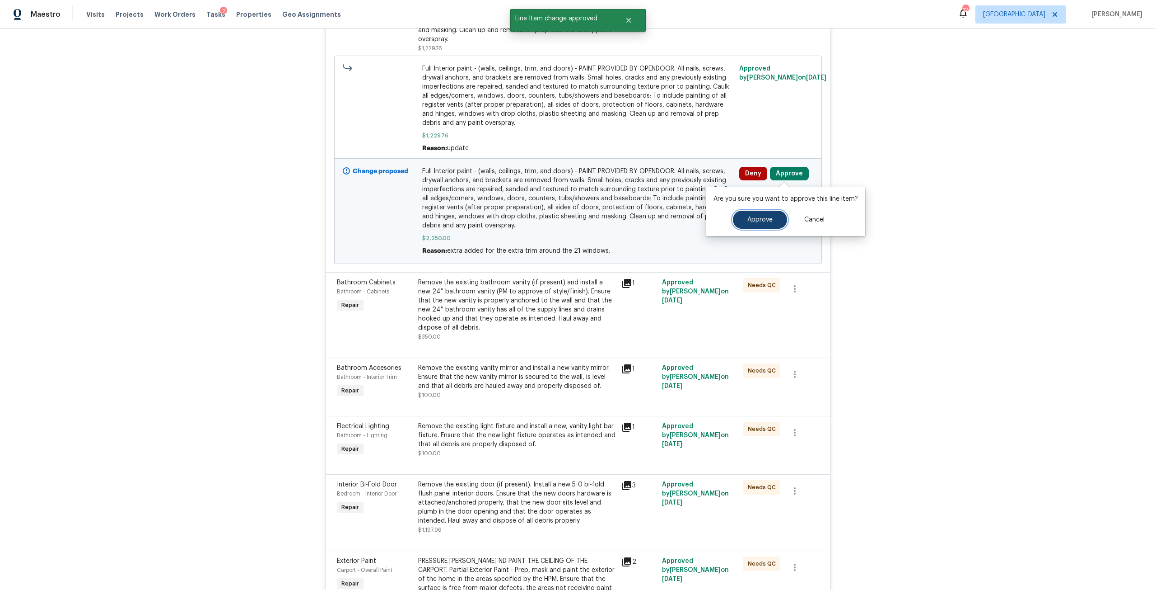
click at [772, 223] on button "Approve" at bounding box center [760, 220] width 54 height 18
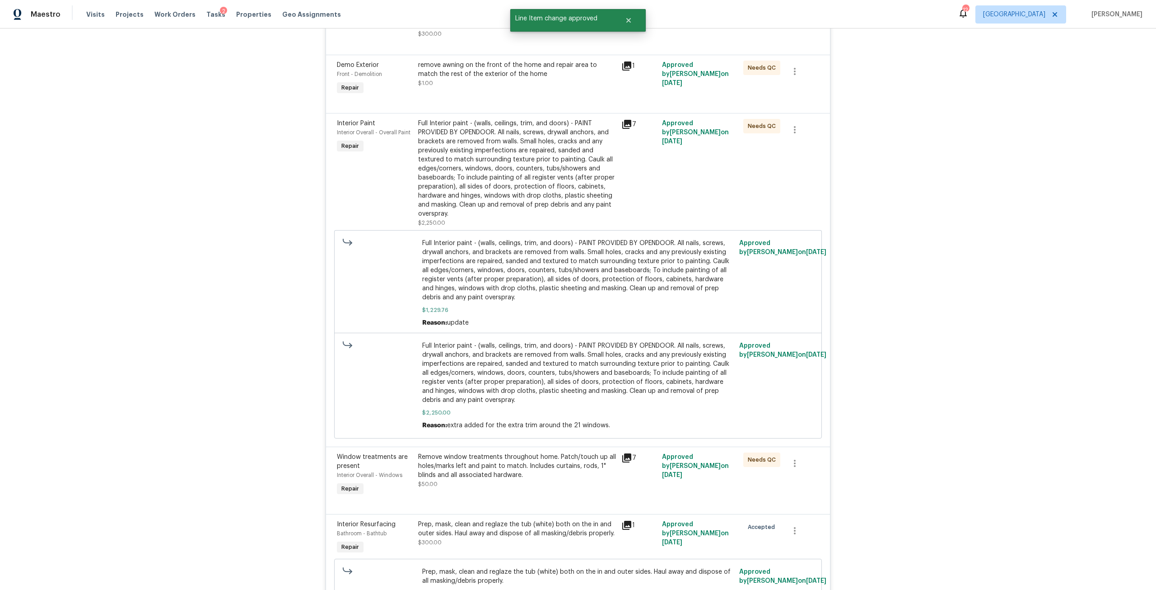
scroll to position [2168, 0]
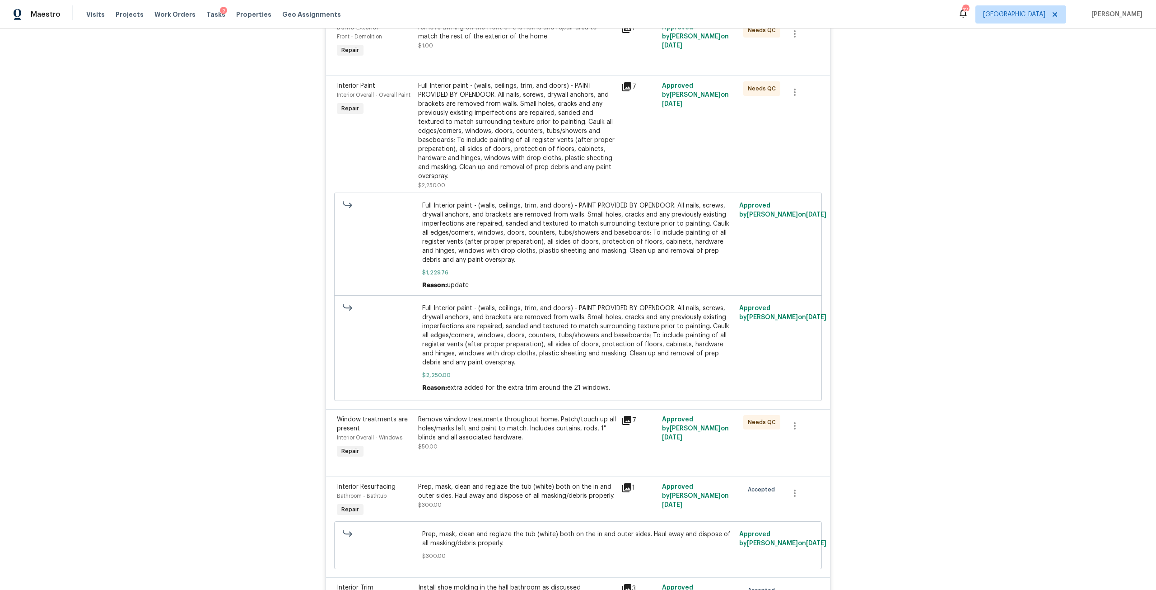
click at [490, 315] on span "Full Interior paint - (walls, ceilings, trim, and doors) - PAINT PROVIDED BY OP…" at bounding box center [578, 335] width 312 height 63
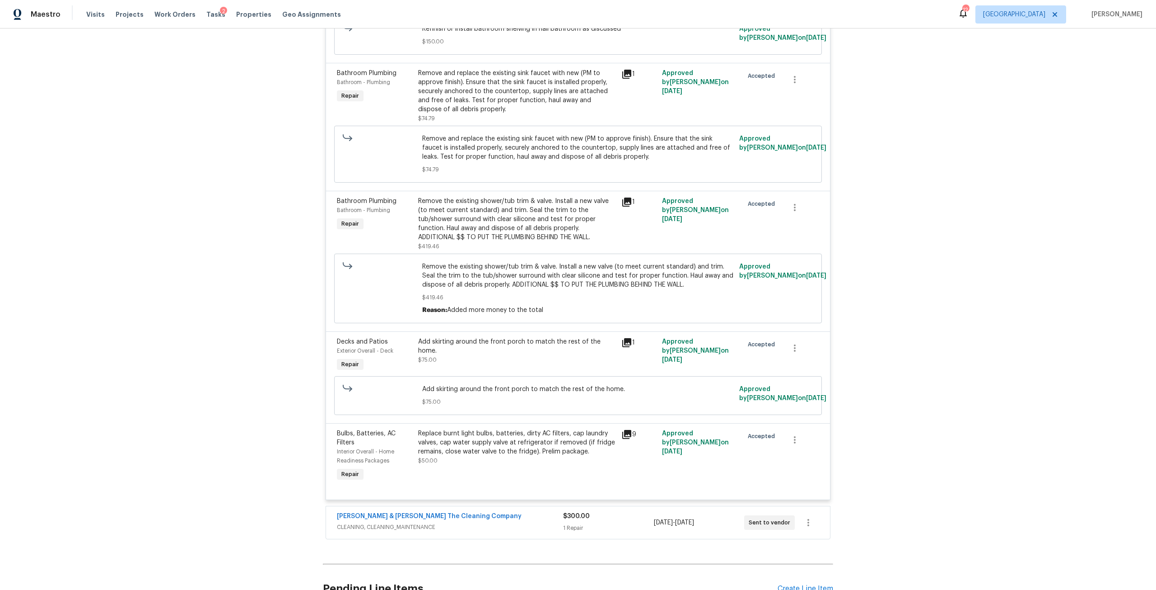
scroll to position [3045, 0]
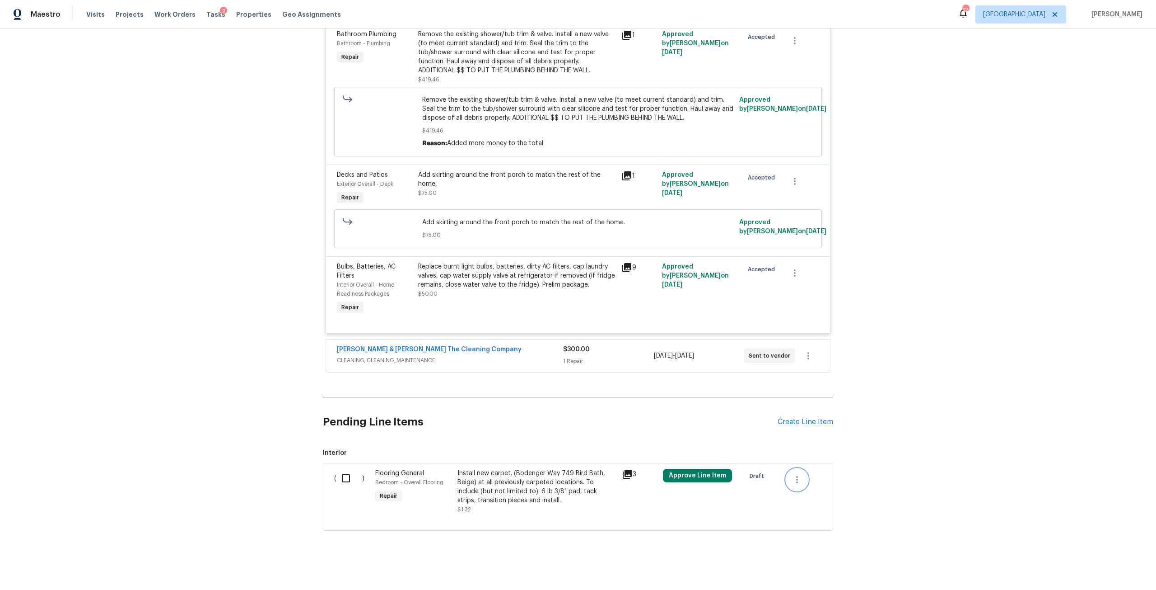
click at [792, 474] on icon "button" at bounding box center [797, 479] width 11 height 11
click at [800, 474] on li "Cancel" at bounding box center [800, 470] width 35 height 15
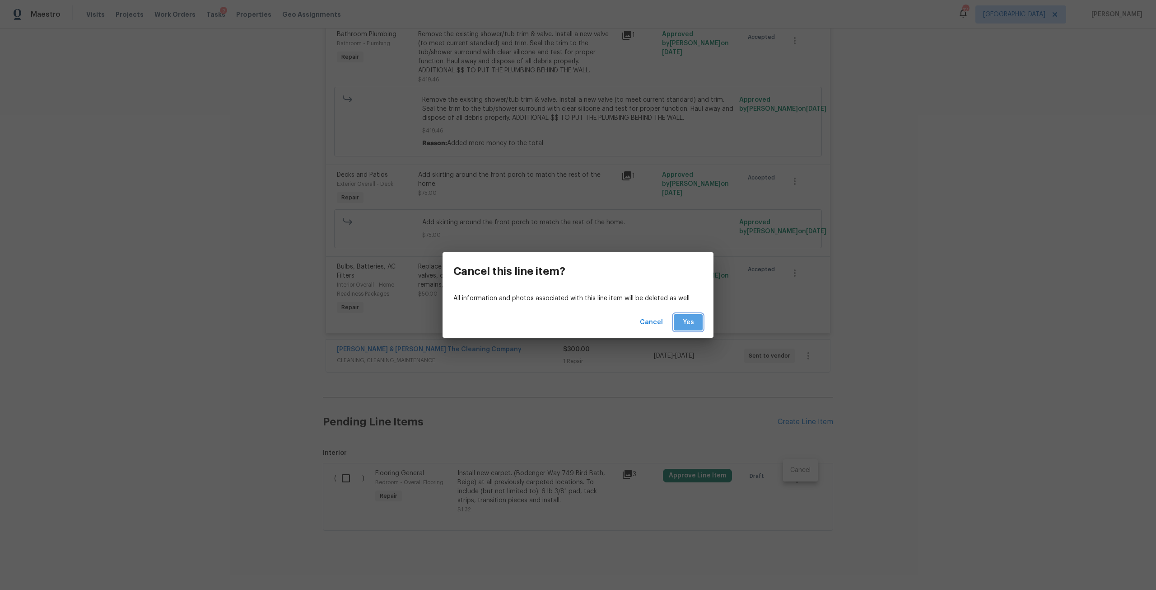
click at [681, 321] on span "Yes" at bounding box center [688, 322] width 14 height 11
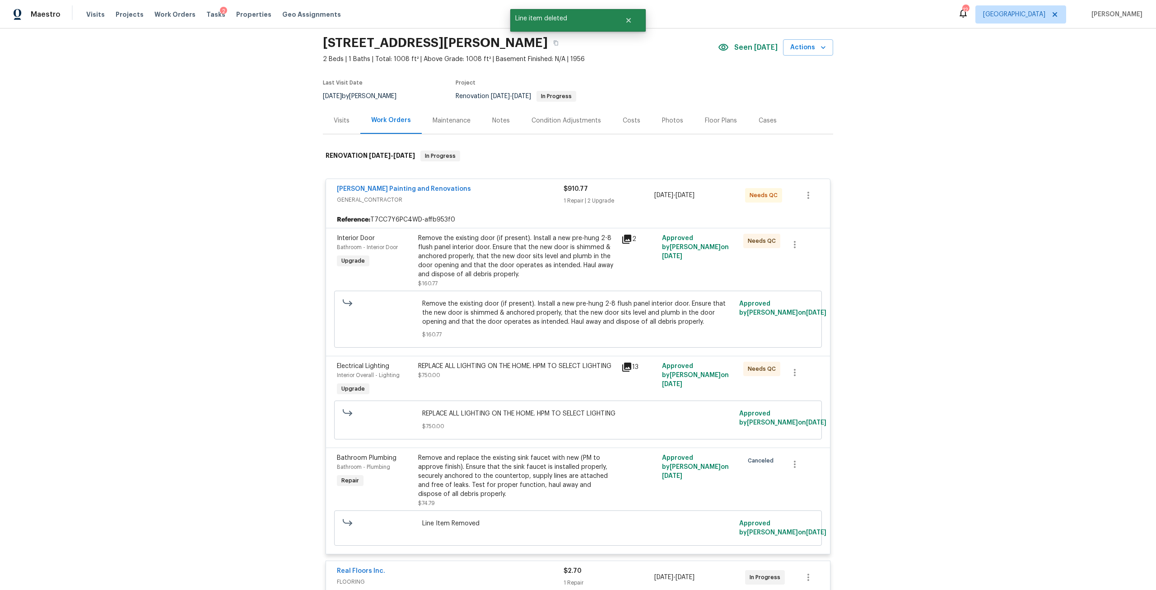
scroll to position [0, 0]
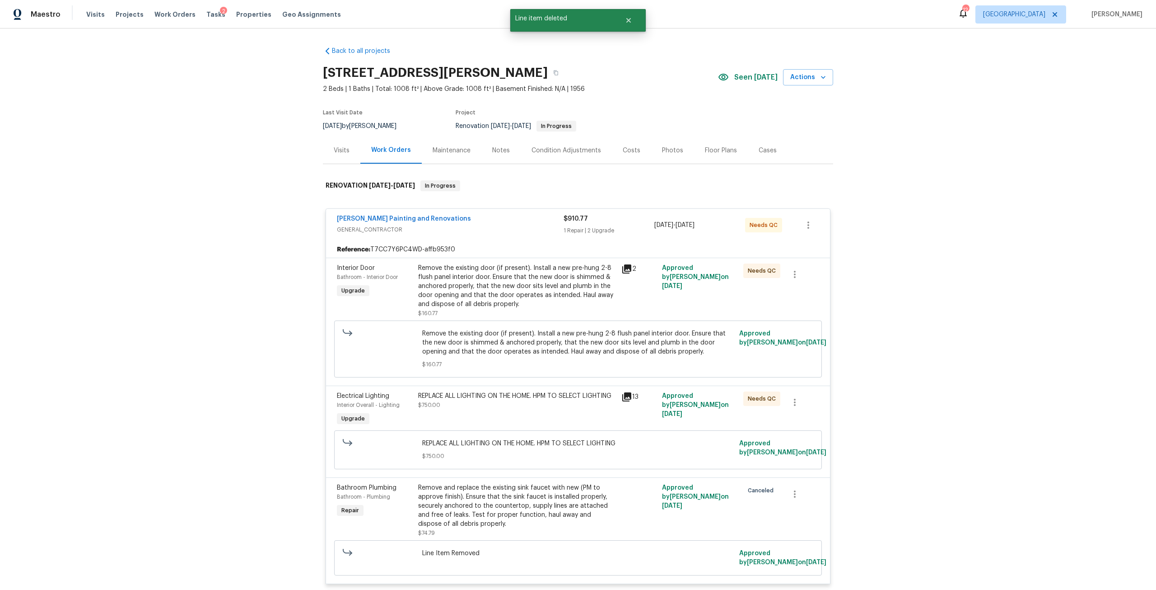
click at [635, 158] on div "Costs" at bounding box center [631, 150] width 39 height 27
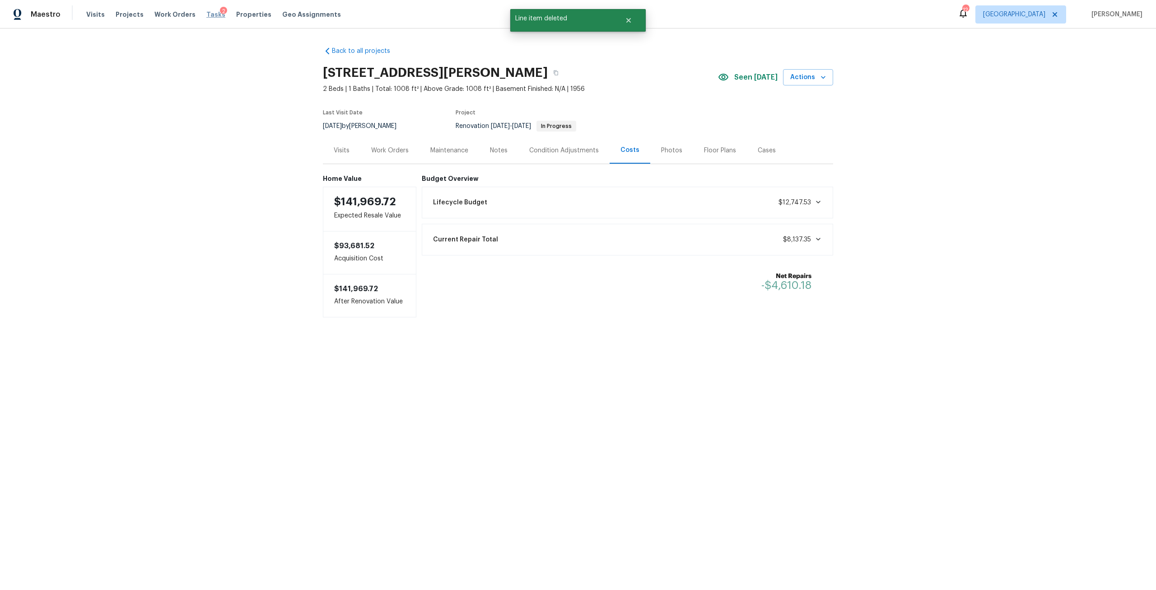
click at [206, 14] on span "Tasks" at bounding box center [215, 14] width 19 height 6
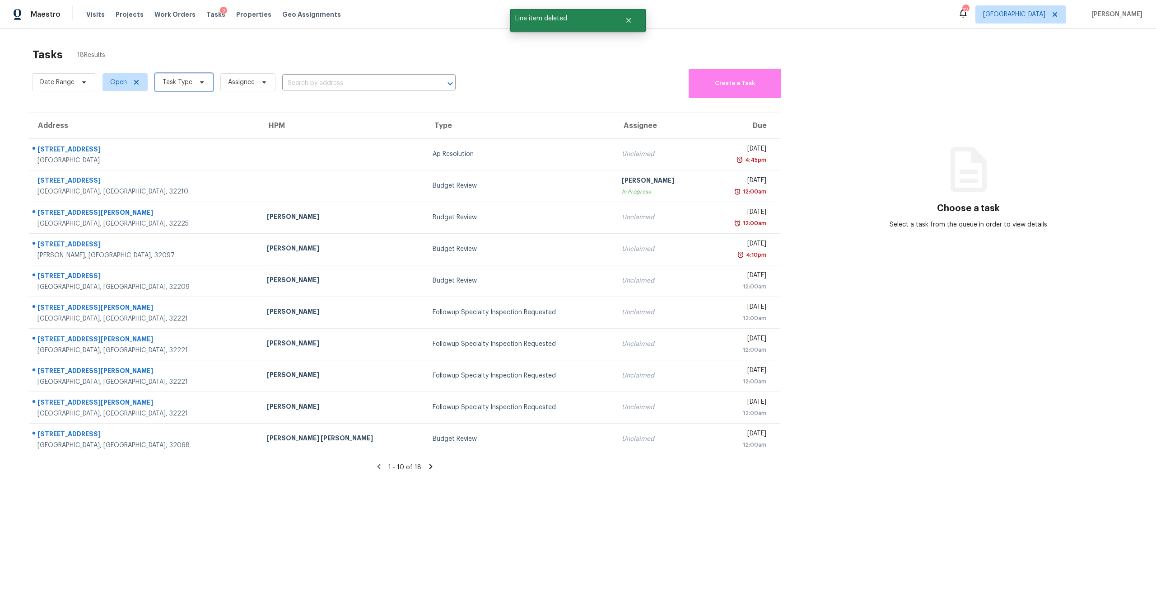
click at [187, 79] on span "Task Type" at bounding box center [178, 82] width 30 height 9
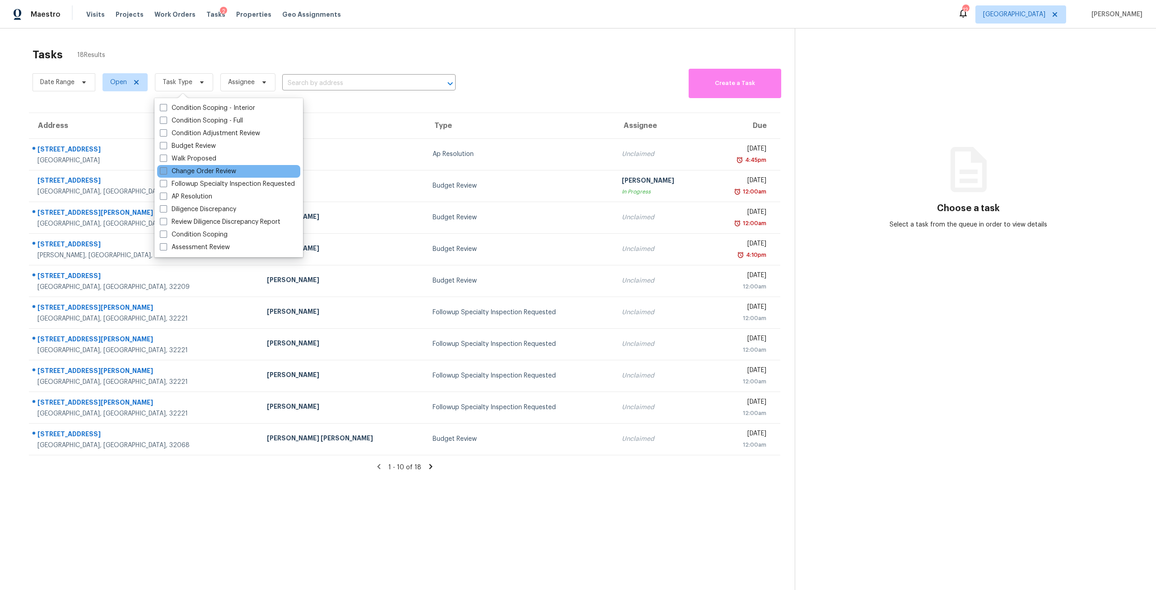
click at [200, 167] on label "Change Order Review" at bounding box center [198, 171] width 76 height 9
click at [166, 167] on input "Change Order Review" at bounding box center [163, 170] width 6 height 6
checkbox input "true"
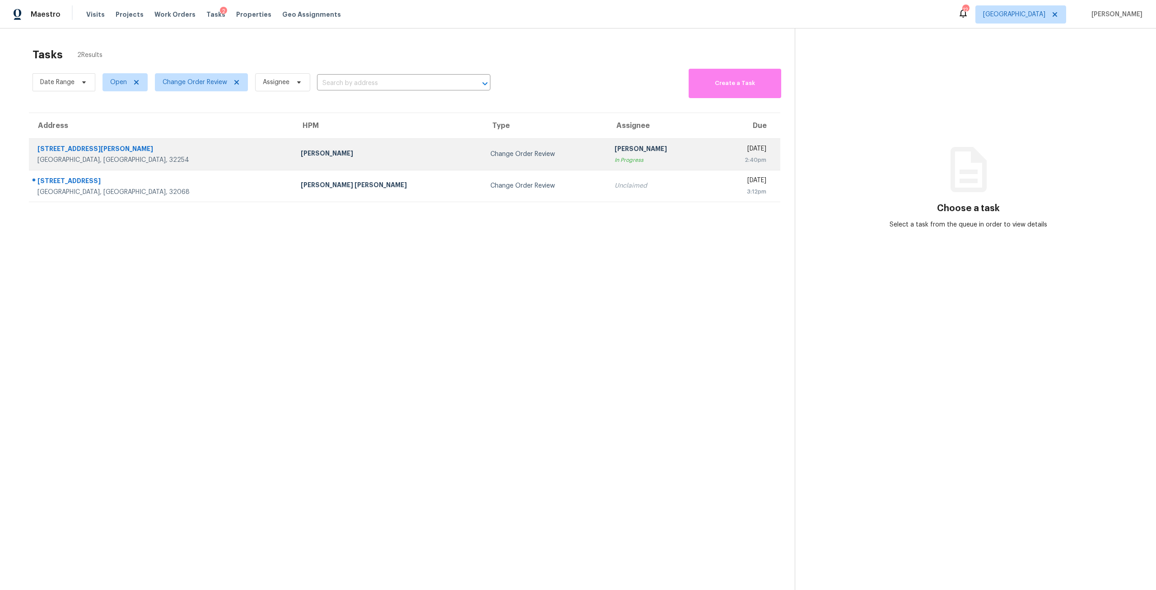
click at [483, 159] on td "Change Order Review" at bounding box center [545, 154] width 124 height 32
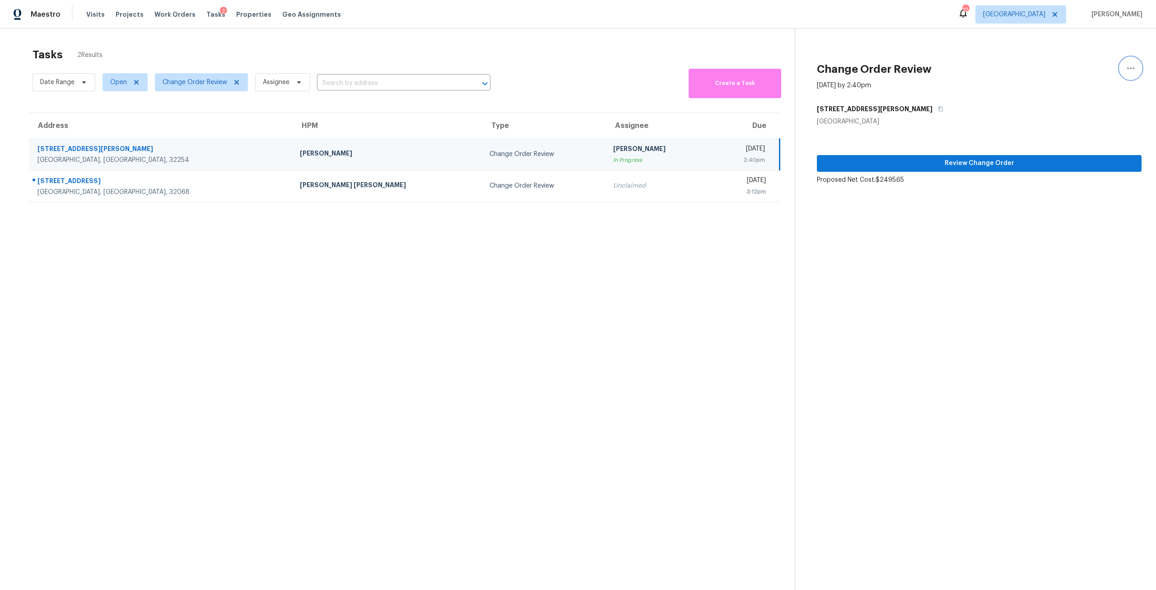
click at [1126, 70] on icon "button" at bounding box center [1131, 68] width 11 height 11
click at [1074, 51] on link "Cancel this task" at bounding box center [1073, 57] width 77 height 14
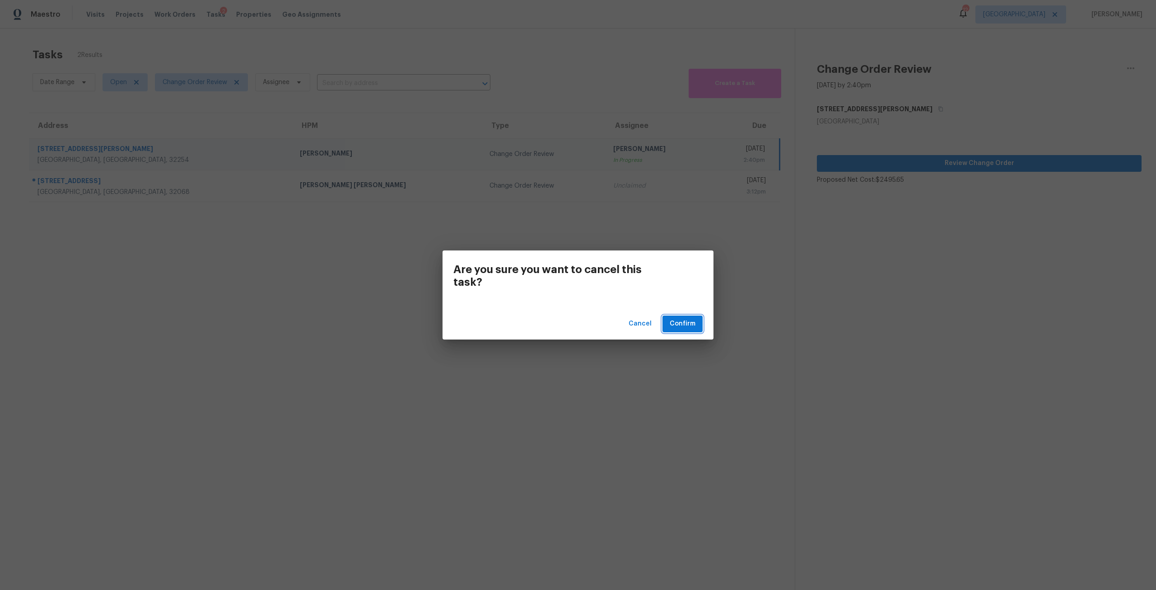
click at [685, 319] on span "Confirm" at bounding box center [683, 323] width 26 height 11
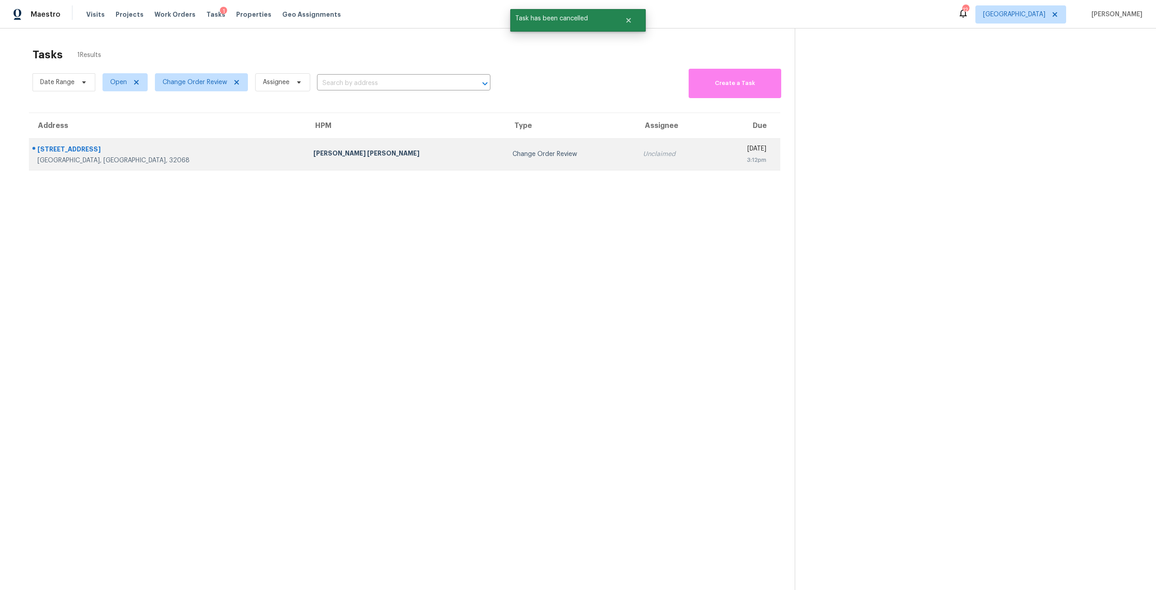
click at [506, 168] on td "Change Order Review" at bounding box center [571, 154] width 131 height 32
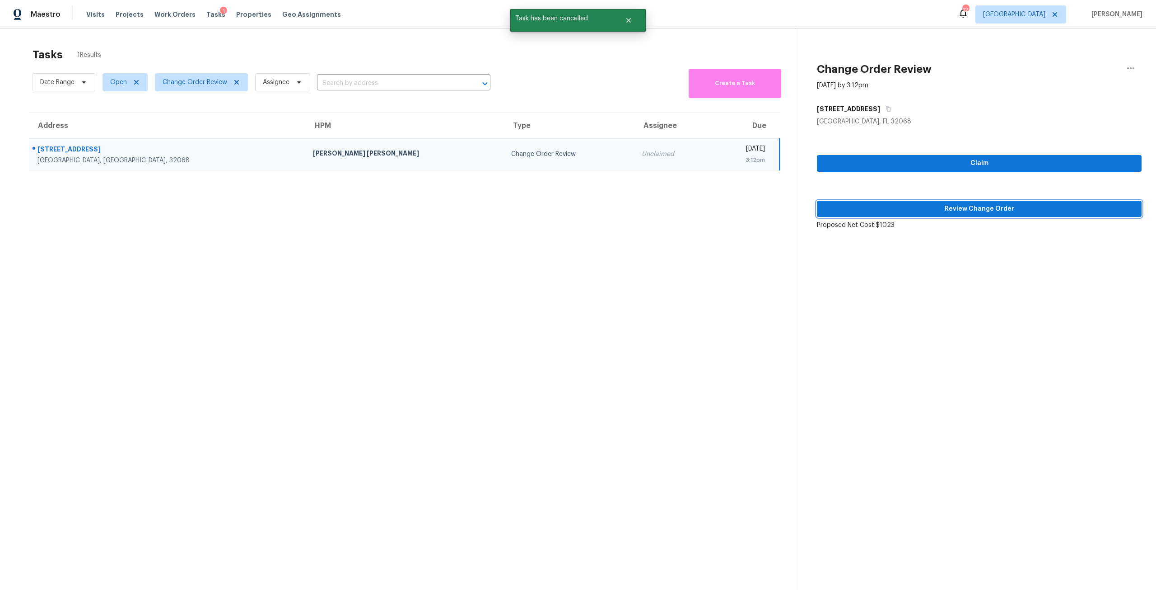
click at [1004, 201] on button "Review Change Order" at bounding box center [979, 209] width 325 height 17
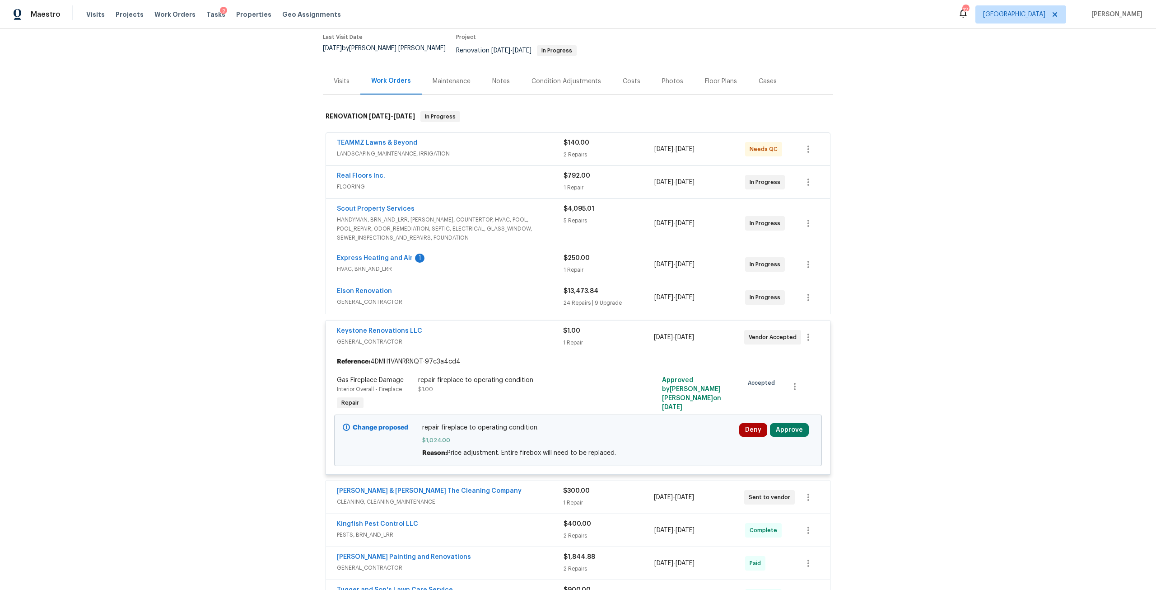
scroll to position [90, 0]
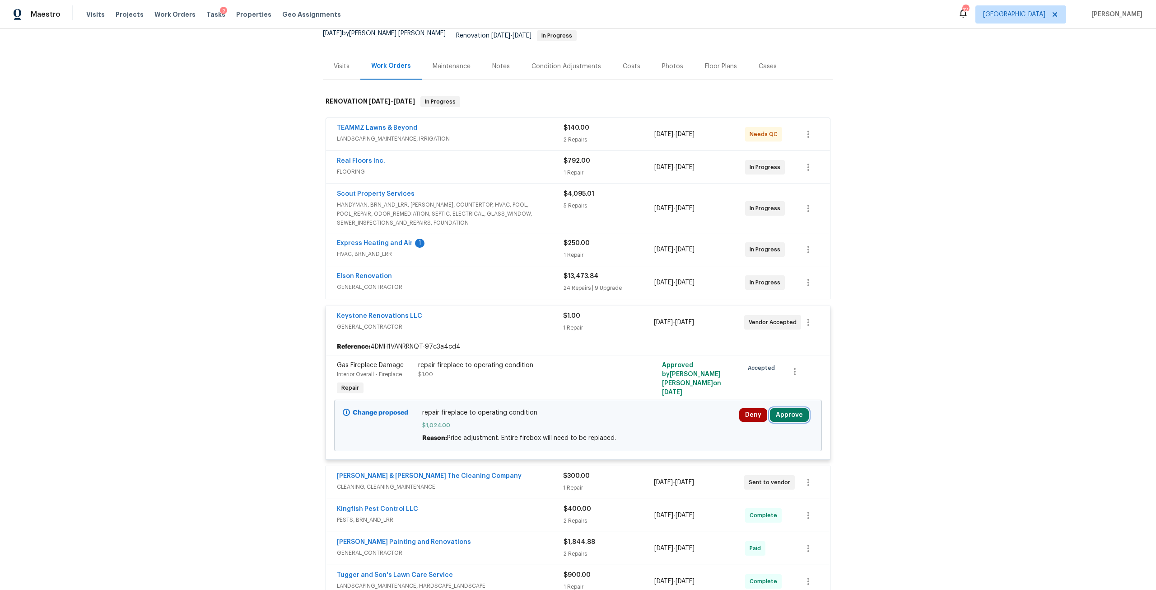
click at [791, 408] on button "Approve" at bounding box center [789, 415] width 39 height 14
click at [749, 379] on span "Approve" at bounding box center [760, 378] width 25 height 7
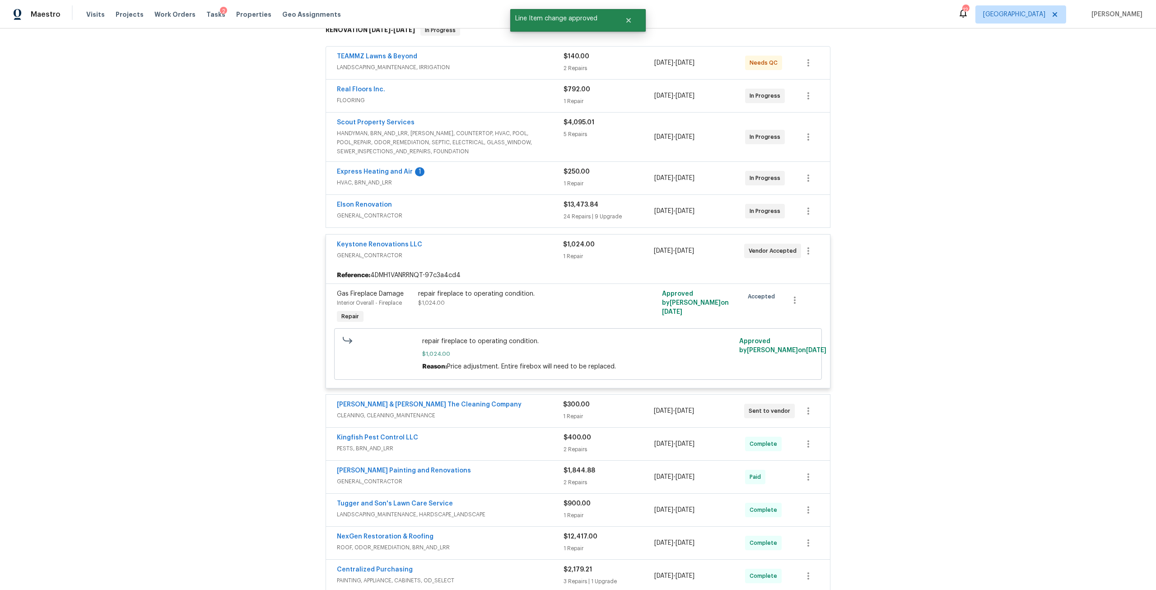
scroll to position [0, 0]
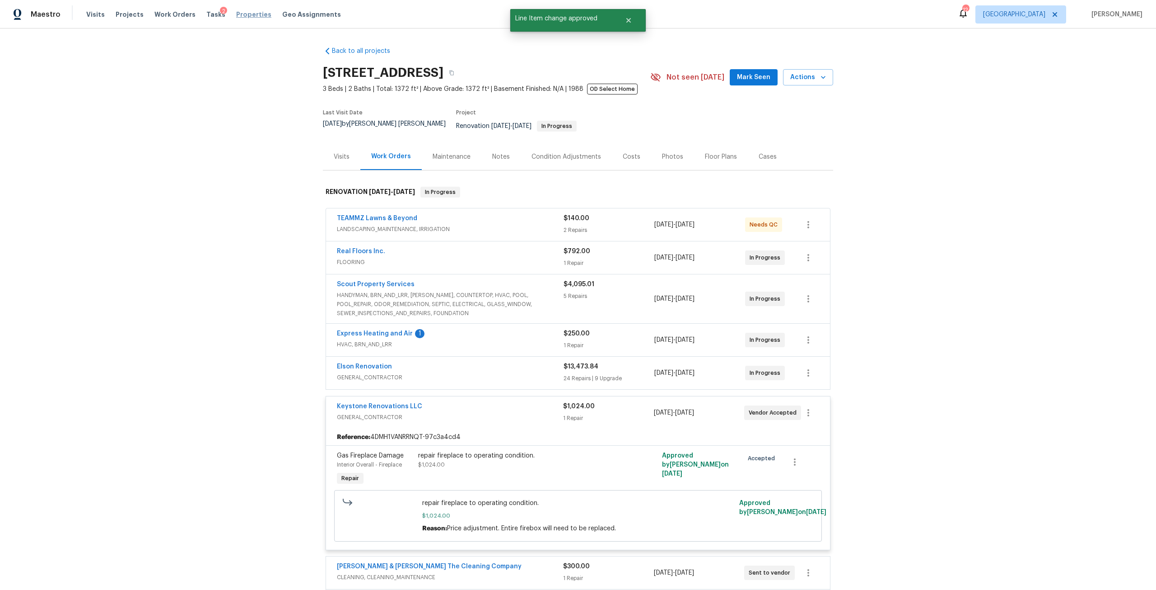
click at [246, 16] on span "Properties" at bounding box center [253, 14] width 35 height 9
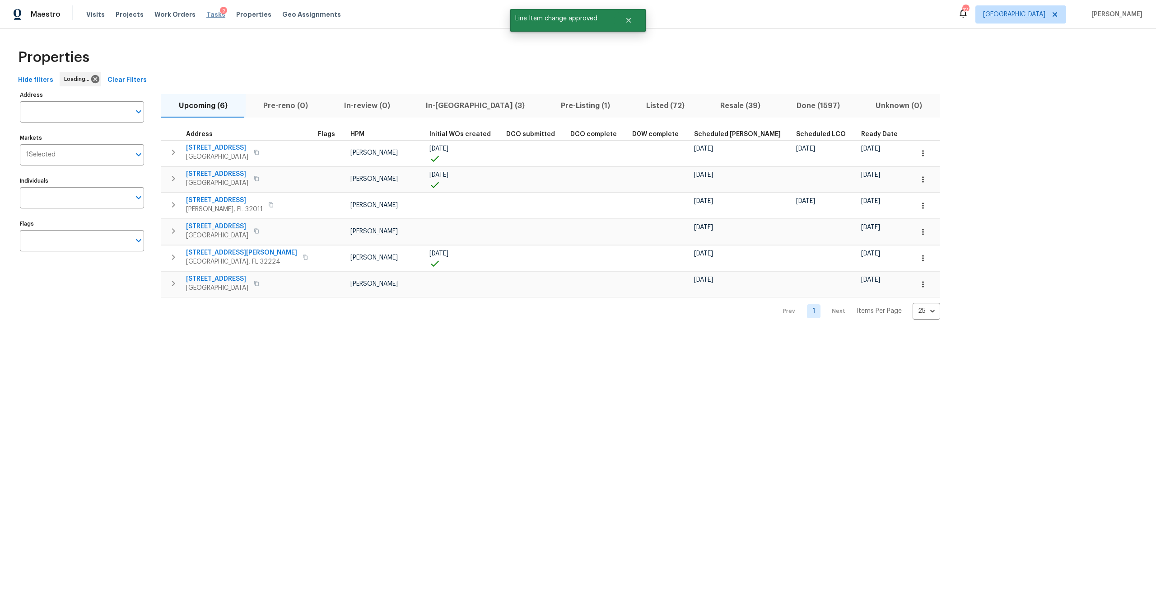
click at [208, 17] on span "Tasks" at bounding box center [215, 14] width 19 height 6
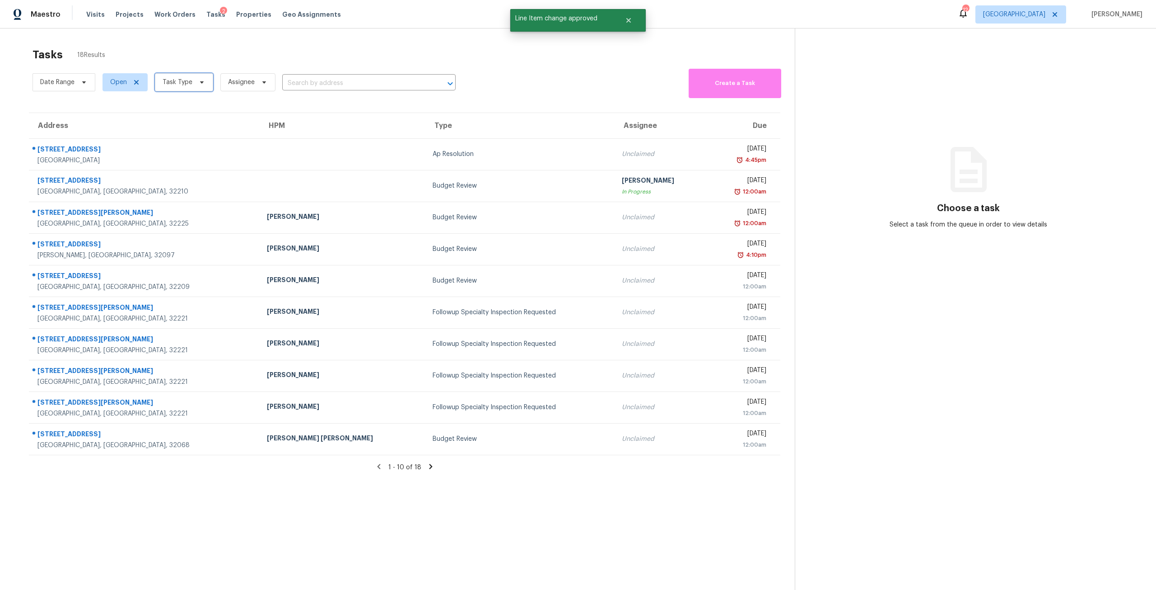
click at [190, 83] on span "Task Type" at bounding box center [178, 82] width 30 height 9
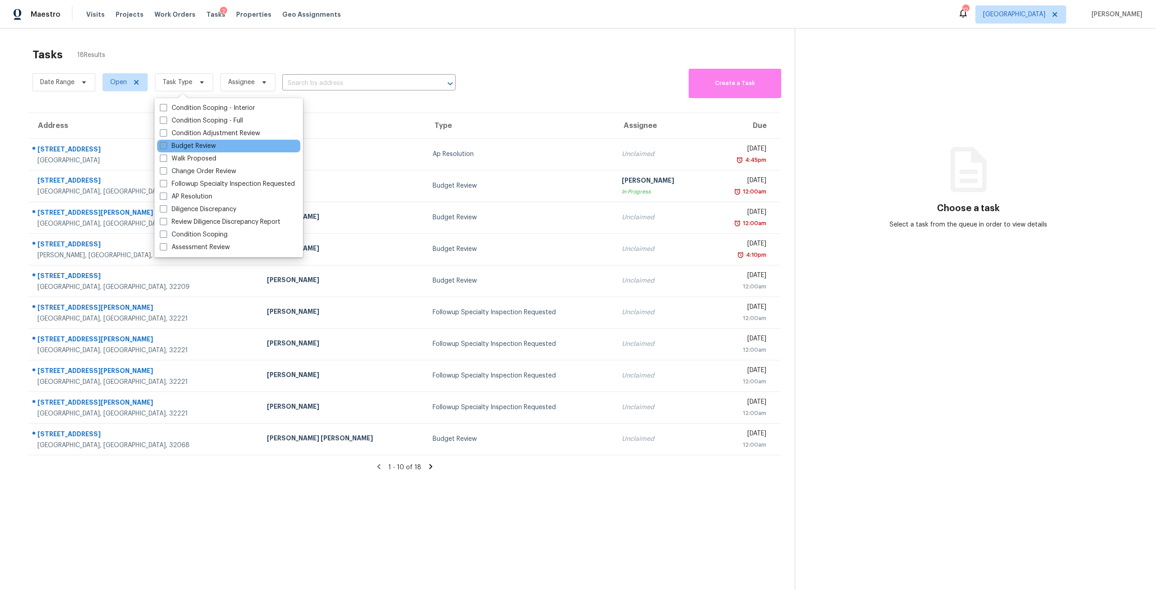
click at [205, 144] on label "Budget Review" at bounding box center [188, 145] width 56 height 9
click at [166, 144] on input "Budget Review" at bounding box center [163, 144] width 6 height 6
checkbox input "true"
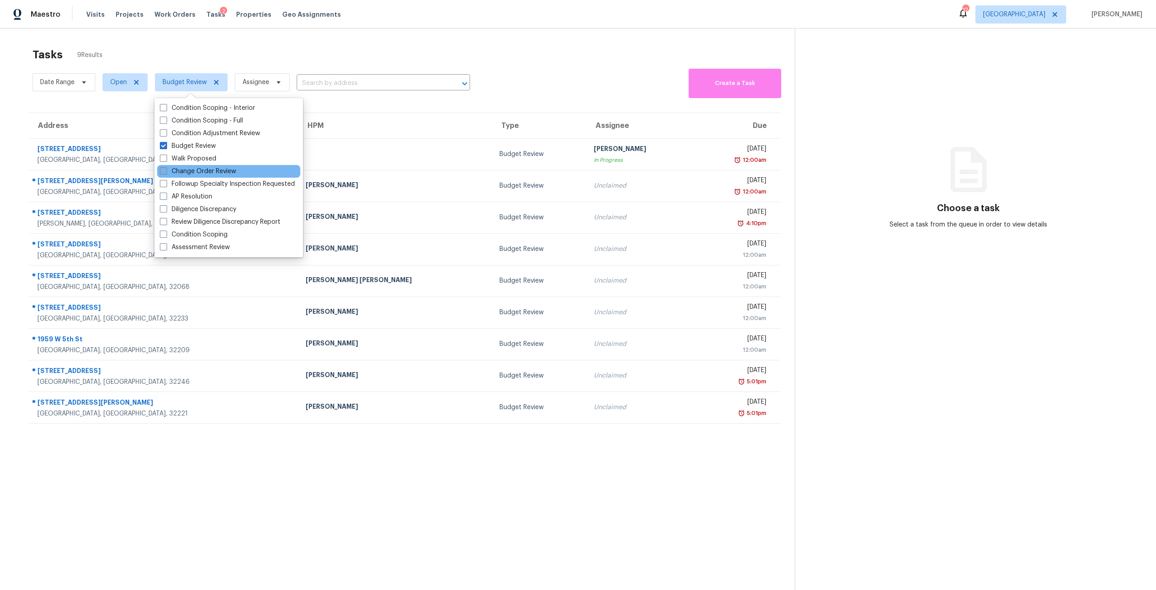
click at [223, 169] on label "Change Order Review" at bounding box center [198, 171] width 76 height 9
click at [166, 169] on input "Change Order Review" at bounding box center [163, 170] width 6 height 6
checkbox input "true"
click at [494, 50] on div "Tasks 9 Results" at bounding box center [414, 54] width 763 height 23
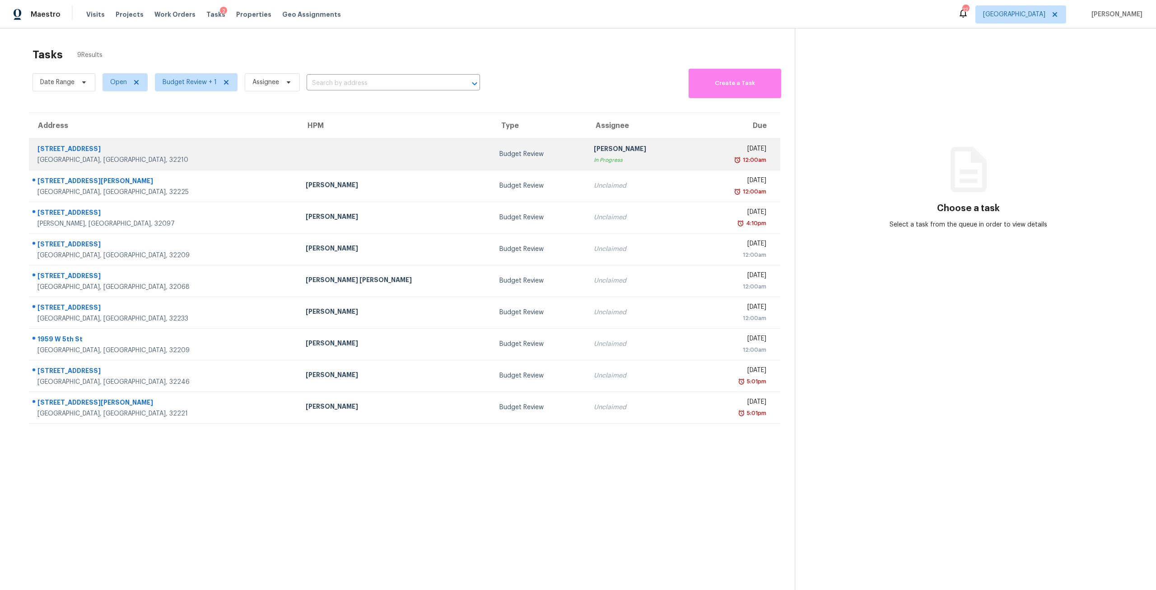
click at [702, 155] on div "12:00am" at bounding box center [734, 159] width 65 height 9
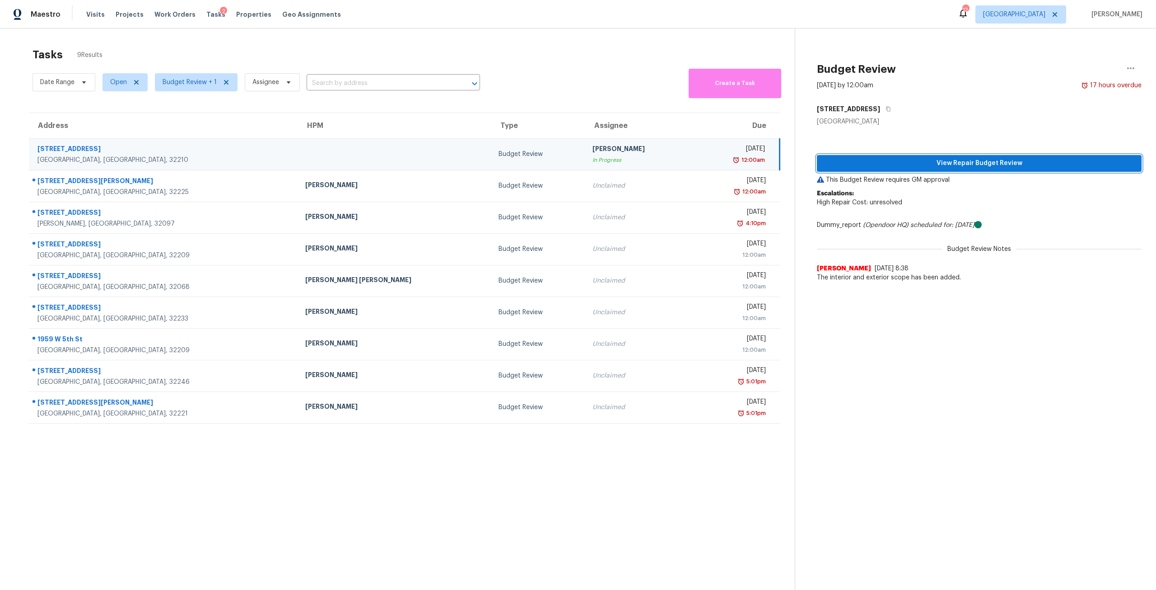
click at [895, 167] on span "View Repair Budget Review" at bounding box center [979, 163] width 310 height 11
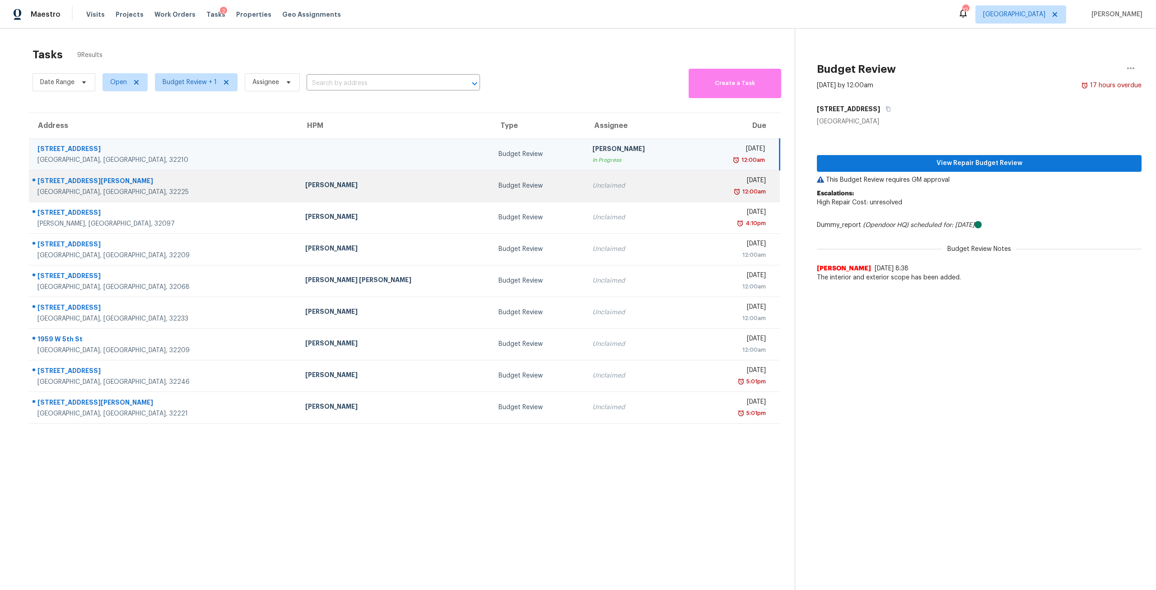
click at [605, 186] on div "Unclaimed" at bounding box center [639, 185] width 93 height 9
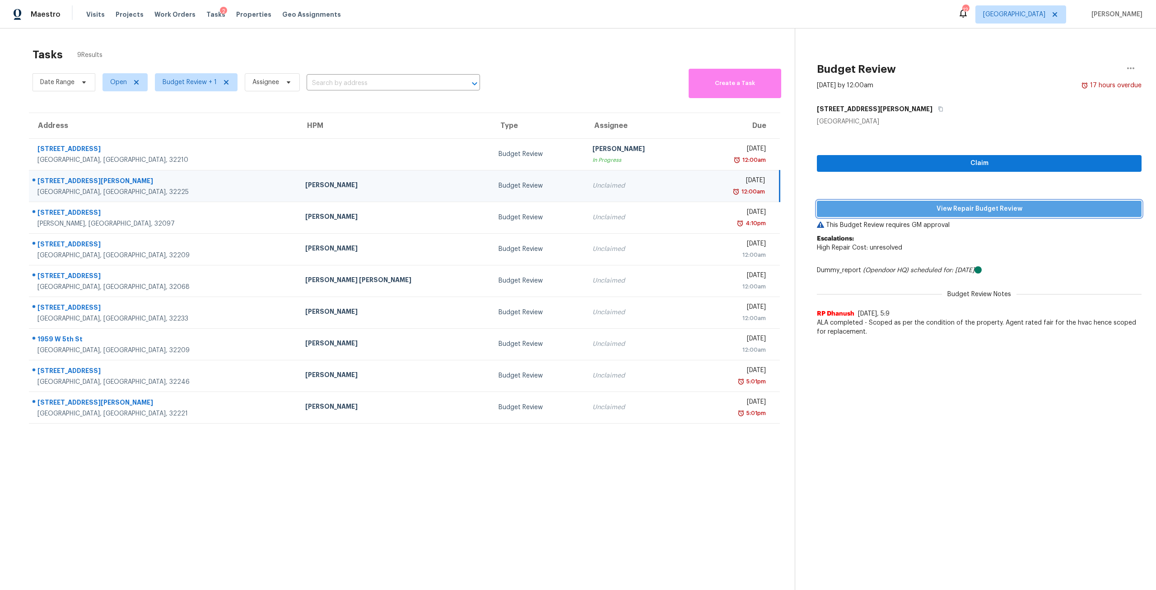
click at [1020, 210] on span "View Repair Budget Review" at bounding box center [979, 208] width 310 height 11
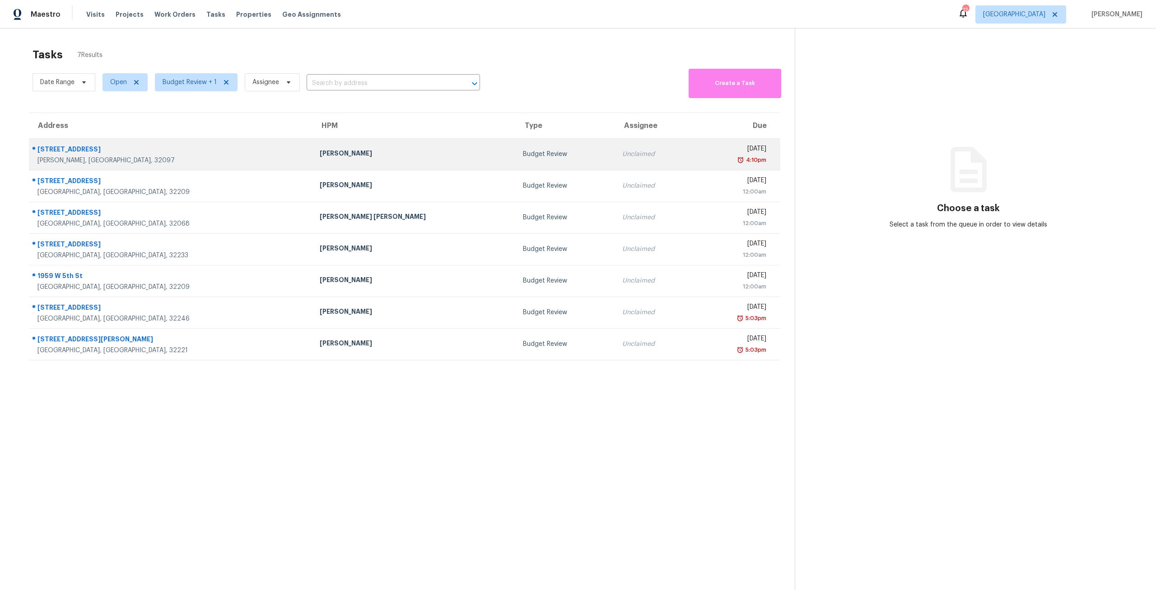
click at [694, 164] on td "[DATE] 4:10pm" at bounding box center [737, 154] width 86 height 32
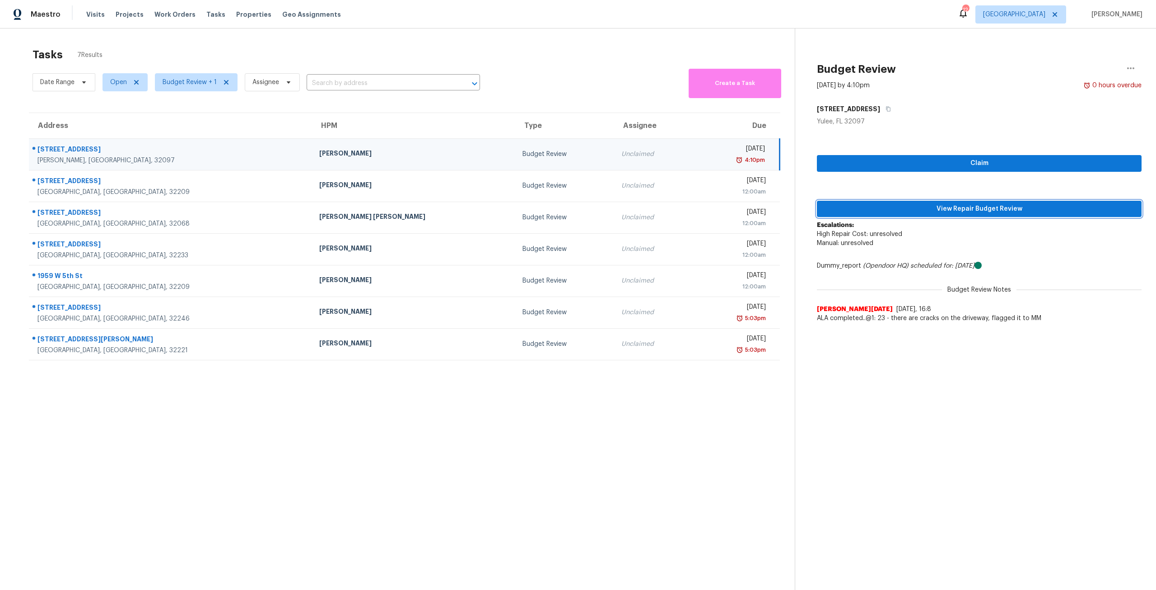
click at [958, 202] on button "View Repair Budget Review" at bounding box center [979, 209] width 325 height 17
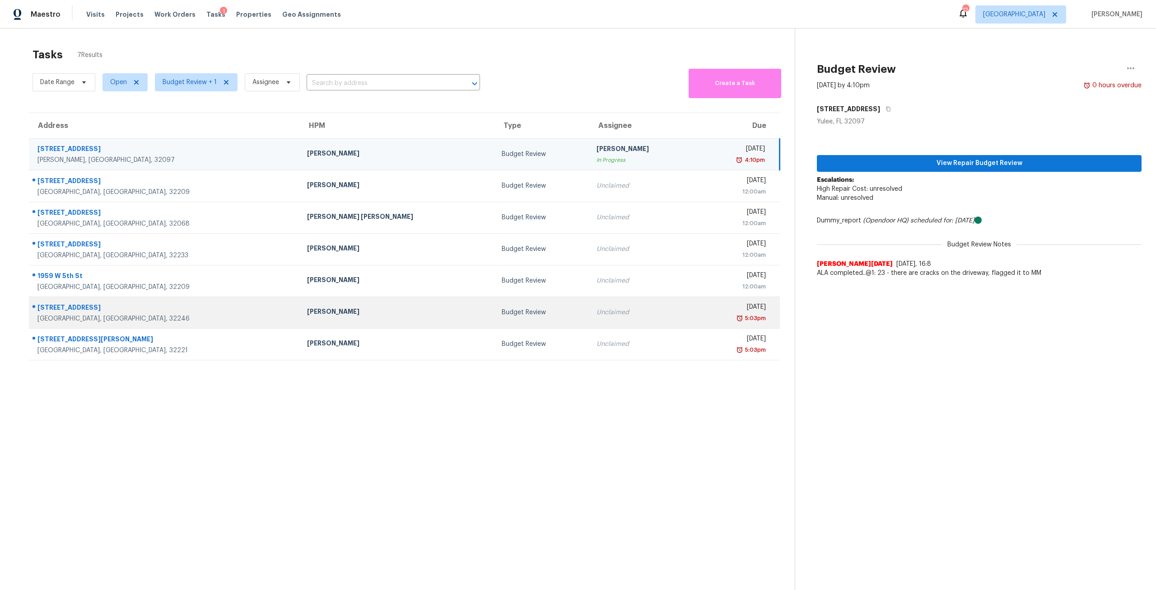
click at [704, 310] on div "[DATE]" at bounding box center [734, 307] width 61 height 11
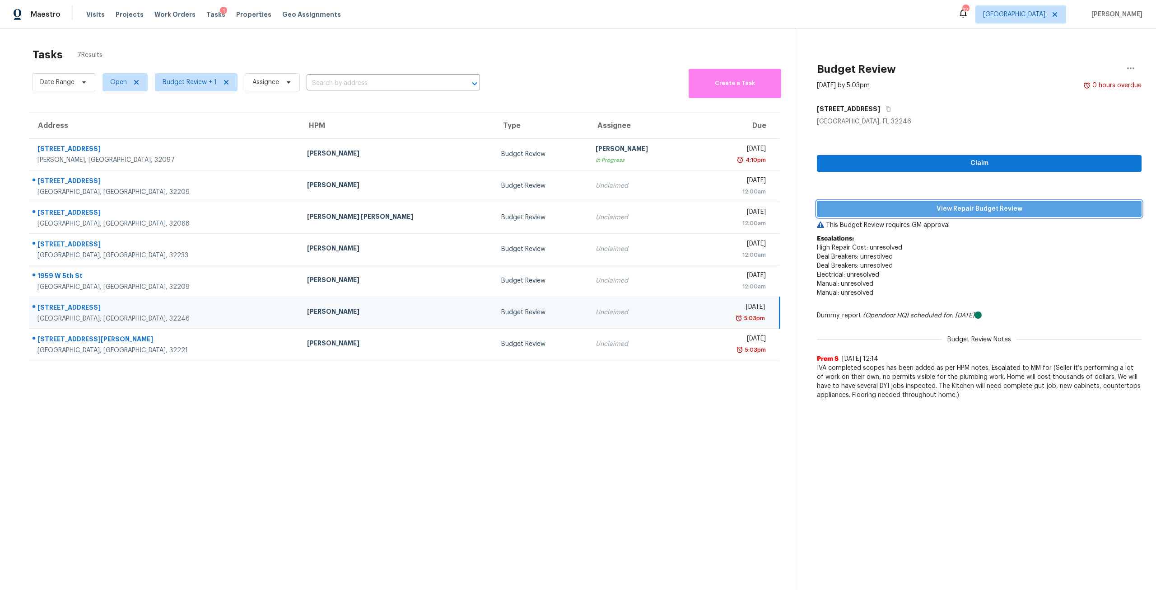
click at [1026, 215] on button "View Repair Budget Review" at bounding box center [979, 209] width 325 height 17
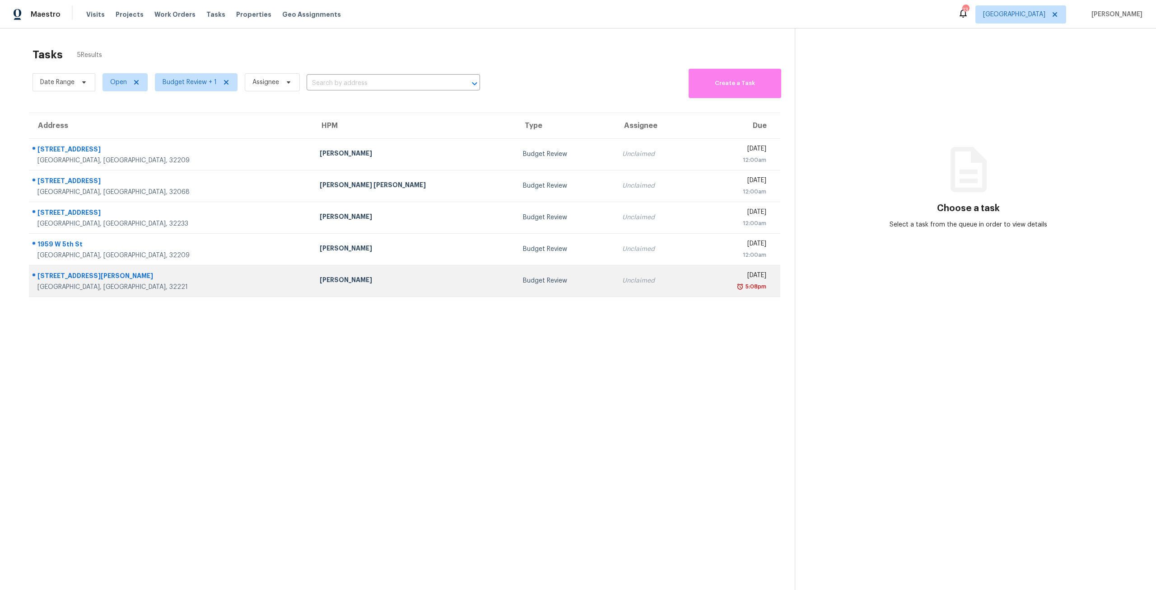
click at [702, 283] on div "5:08pm" at bounding box center [734, 286] width 65 height 9
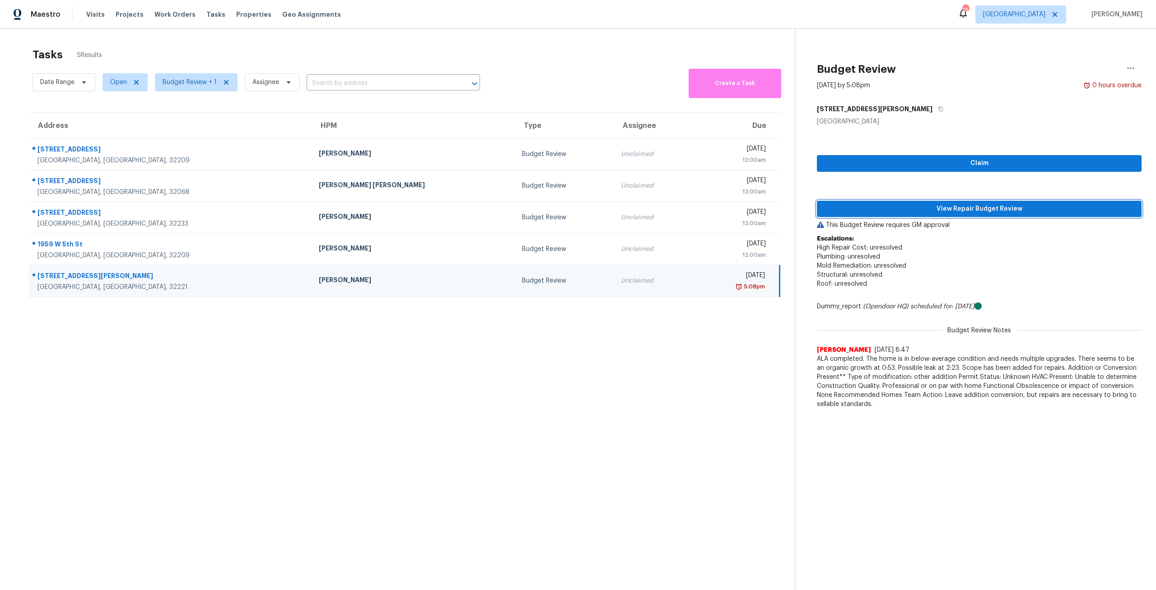
click at [963, 211] on span "View Repair Budget Review" at bounding box center [979, 208] width 310 height 11
